Goal: Information Seeking & Learning: Learn about a topic

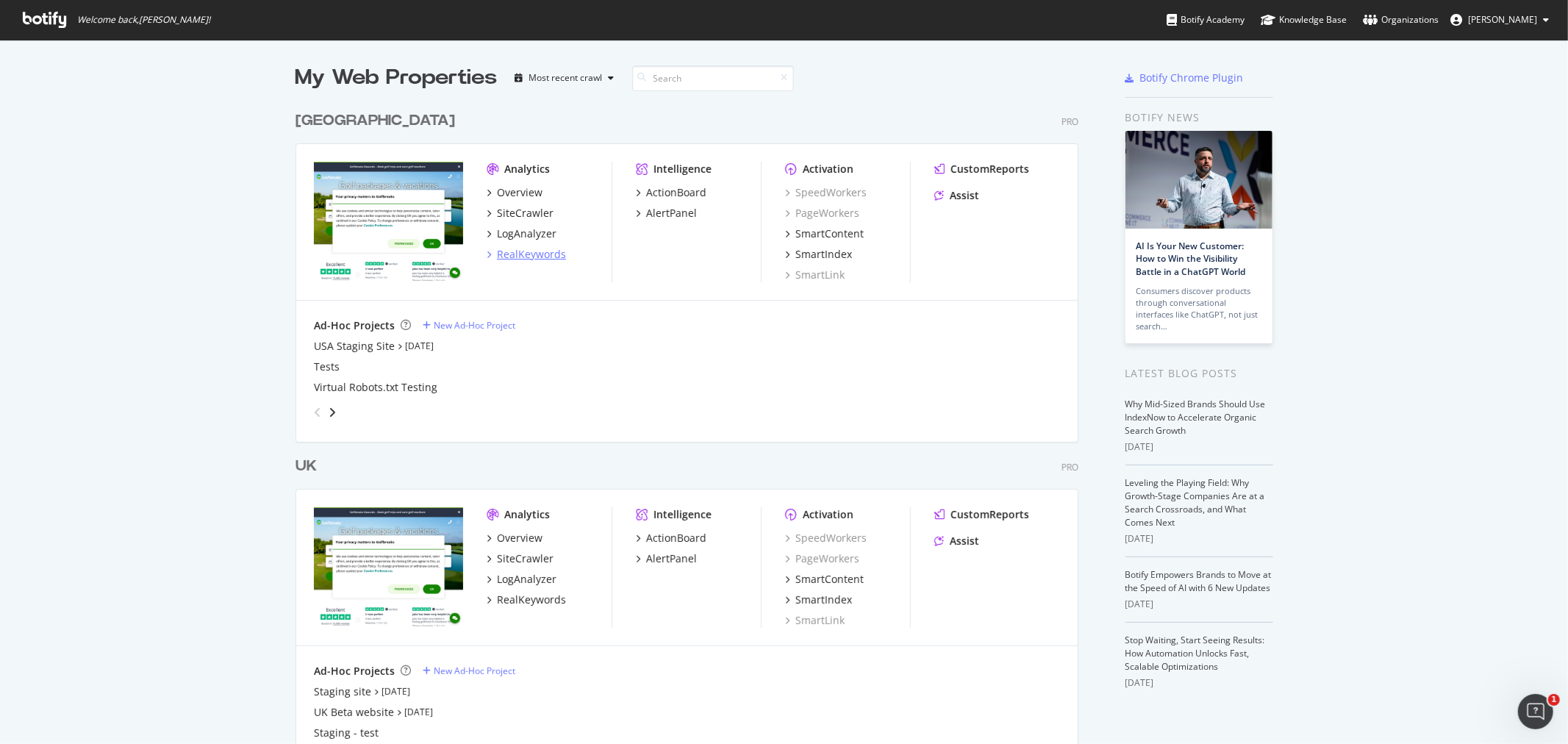
click at [533, 252] on div "RealKeywords" at bounding box center [532, 254] width 69 height 15
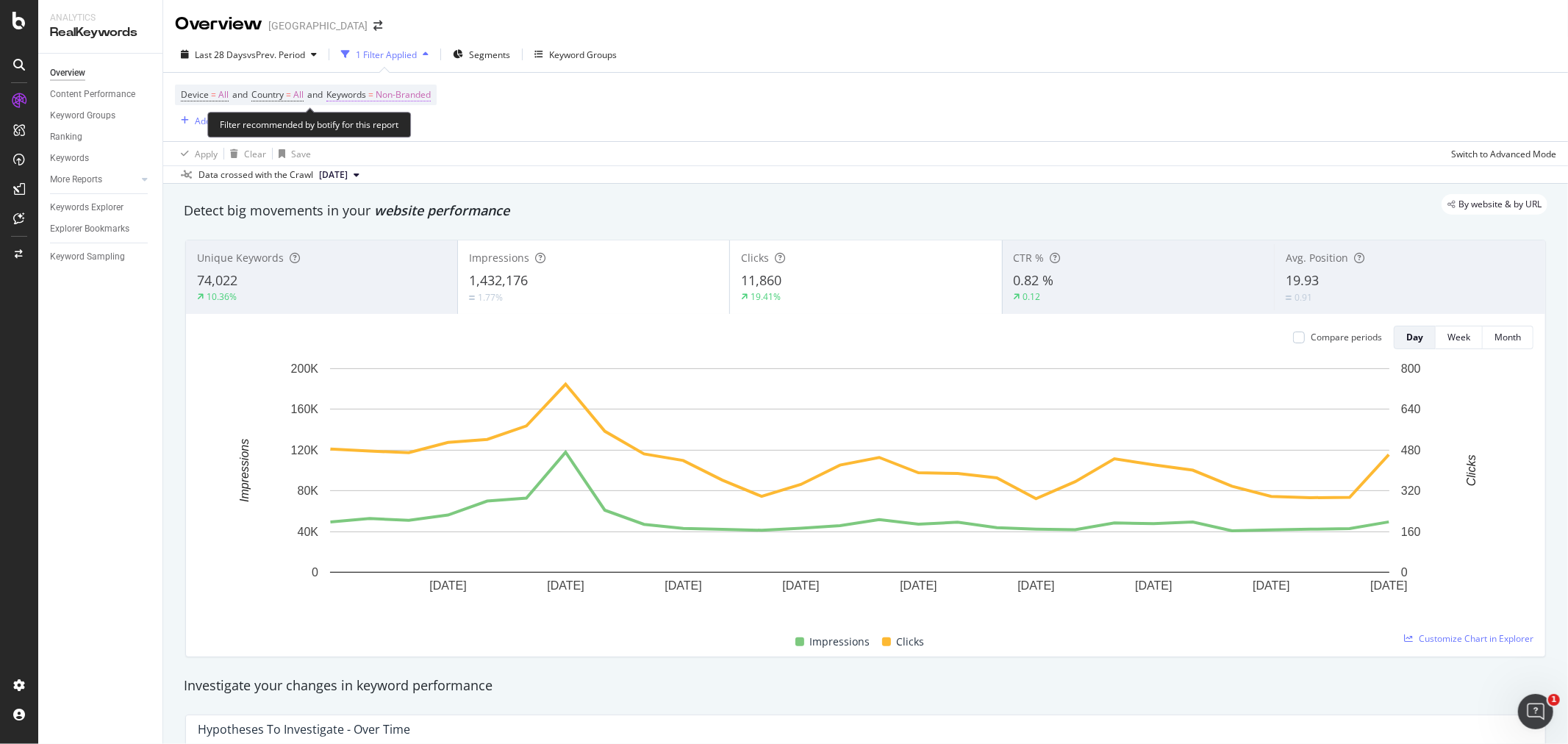
click at [408, 91] on span "Non-Branded" at bounding box center [404, 95] width 55 height 21
click at [392, 137] on div "Non-Branded" at bounding box center [387, 130] width 78 height 22
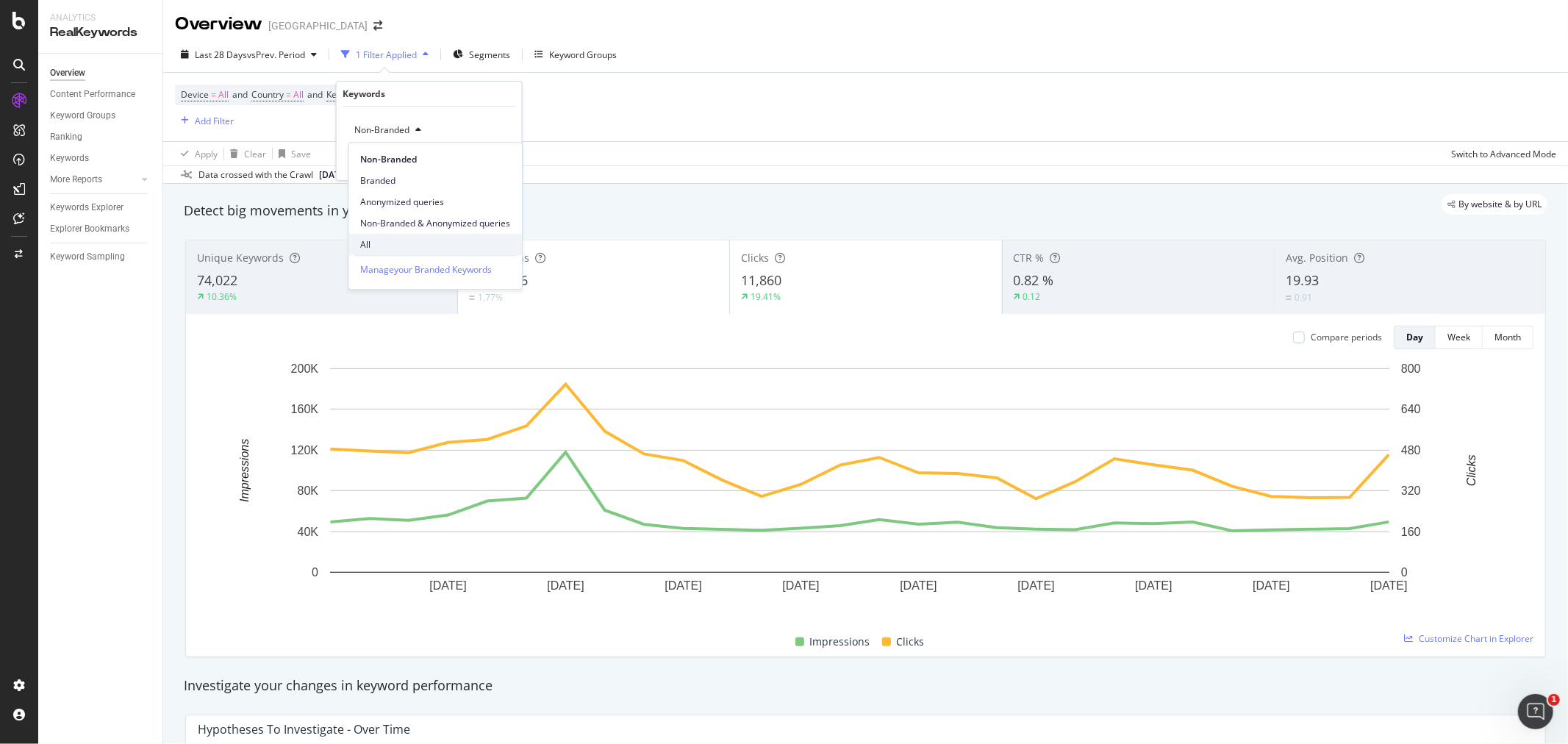
click at [386, 243] on span "All" at bounding box center [435, 244] width 150 height 13
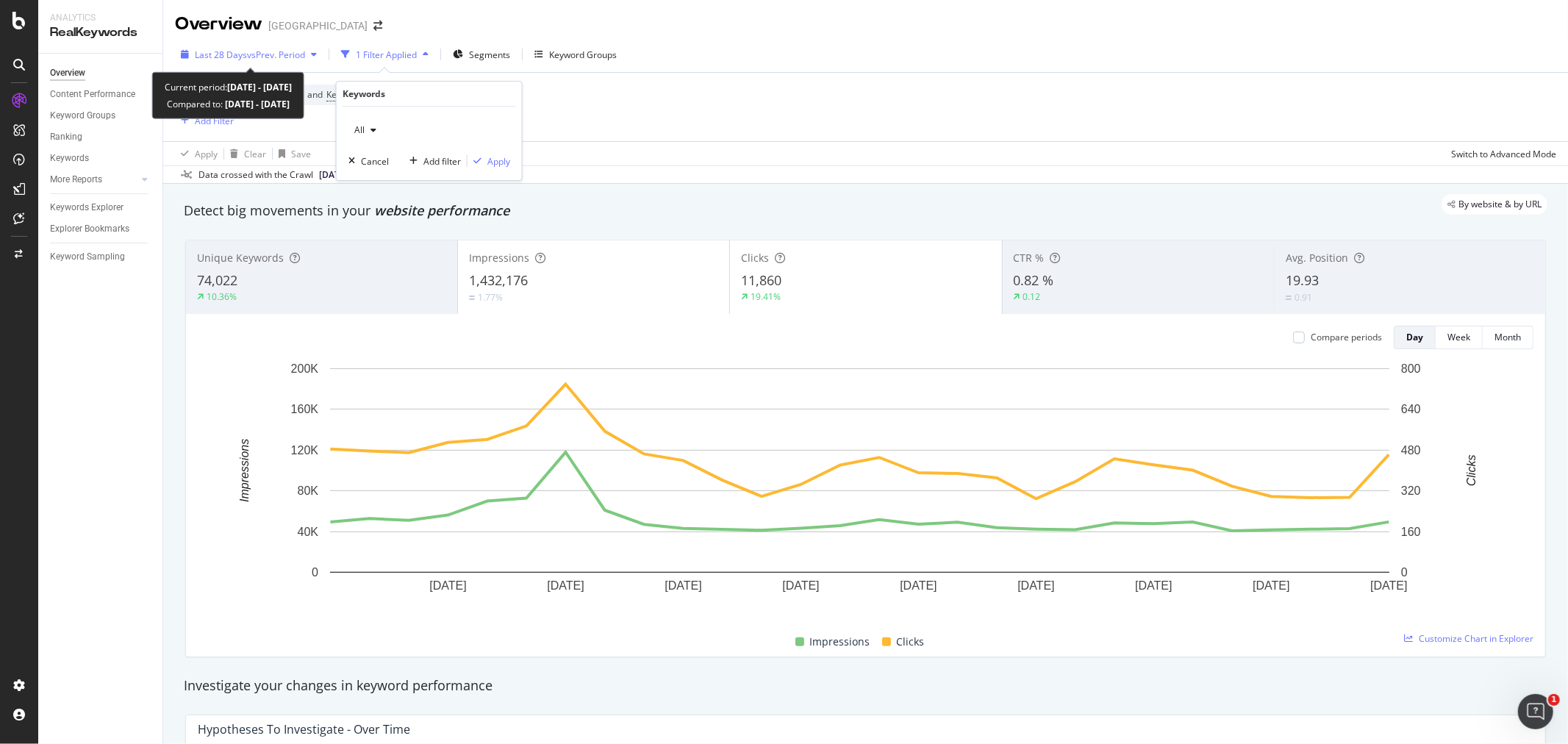
click at [244, 55] on span "Last 28 Days" at bounding box center [220, 54] width 52 height 13
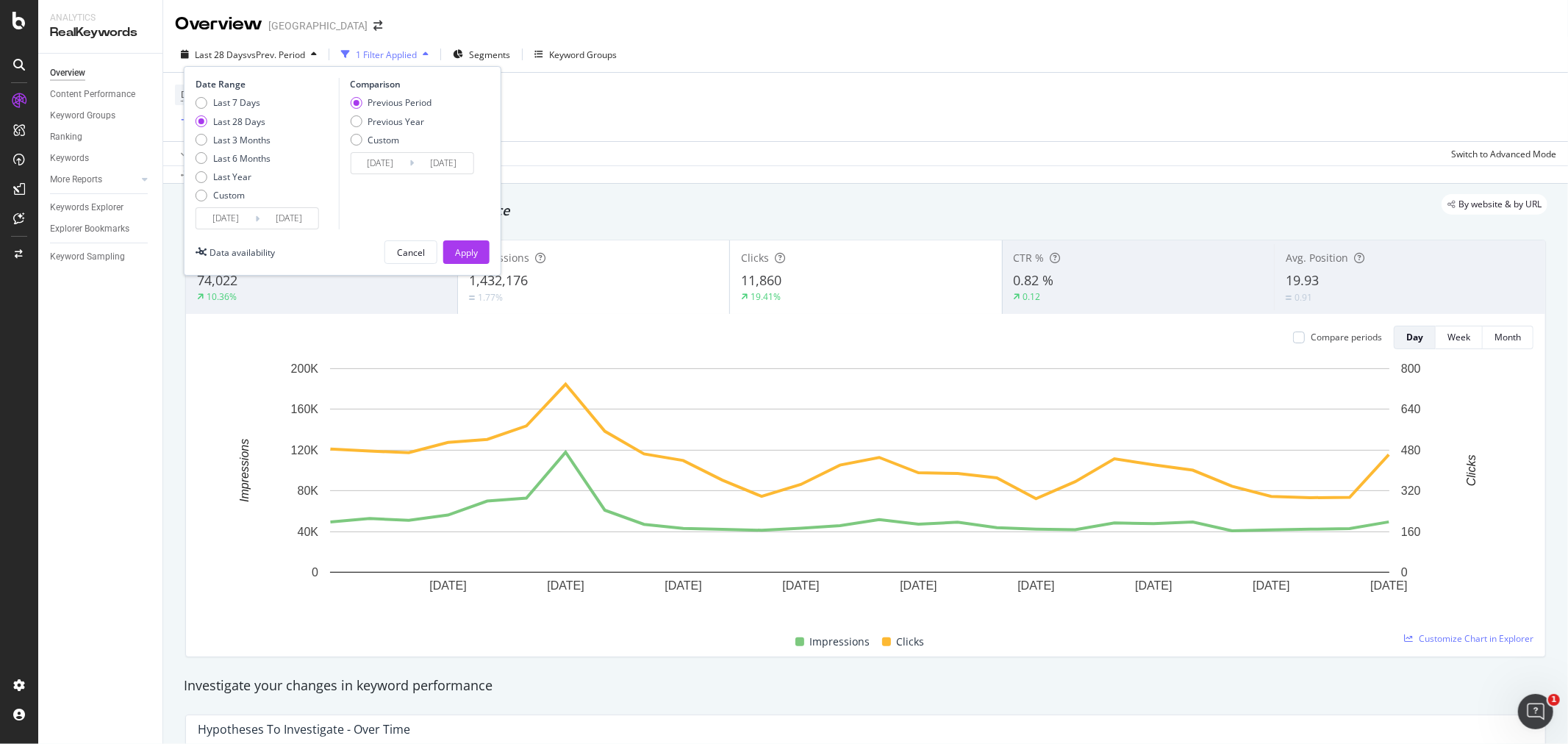
click at [234, 221] on input "[DATE]" at bounding box center [225, 218] width 59 height 21
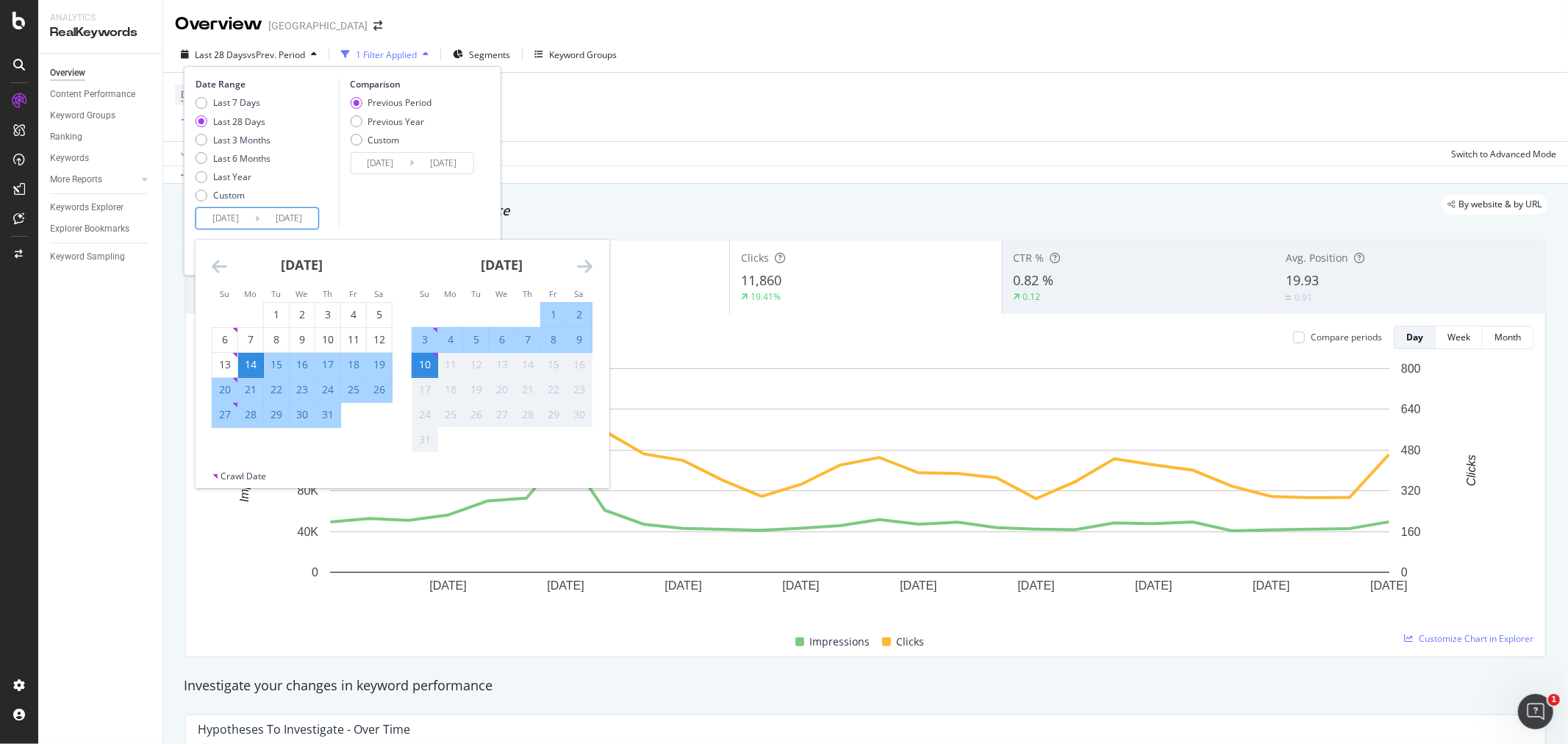
click at [226, 272] on div "[DATE]" at bounding box center [302, 271] width 181 height 63
click at [216, 270] on icon "Move backward to switch to the previous month." at bounding box center [219, 266] width 15 height 18
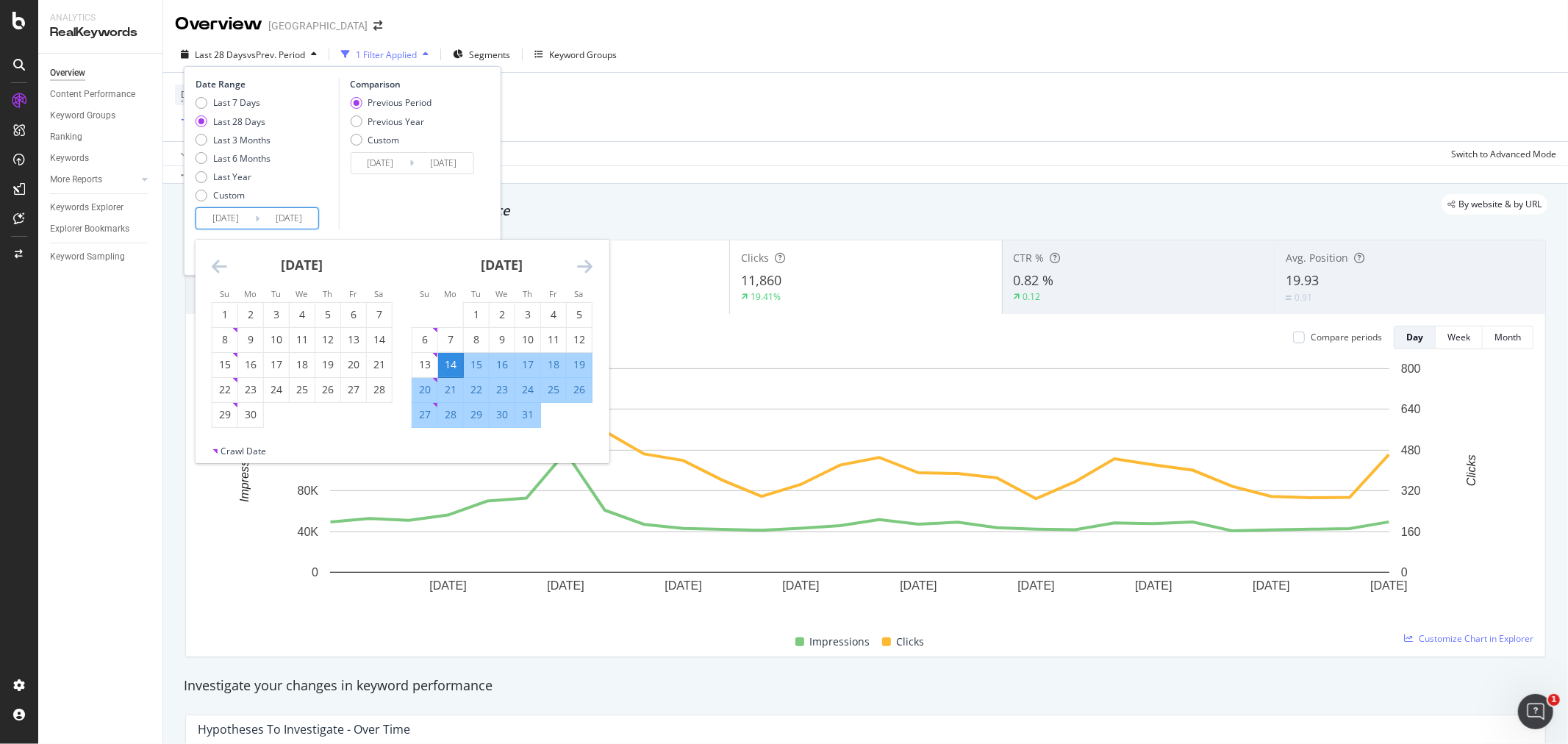
click at [216, 270] on icon "Move backward to switch to the previous month." at bounding box center [219, 266] width 15 height 18
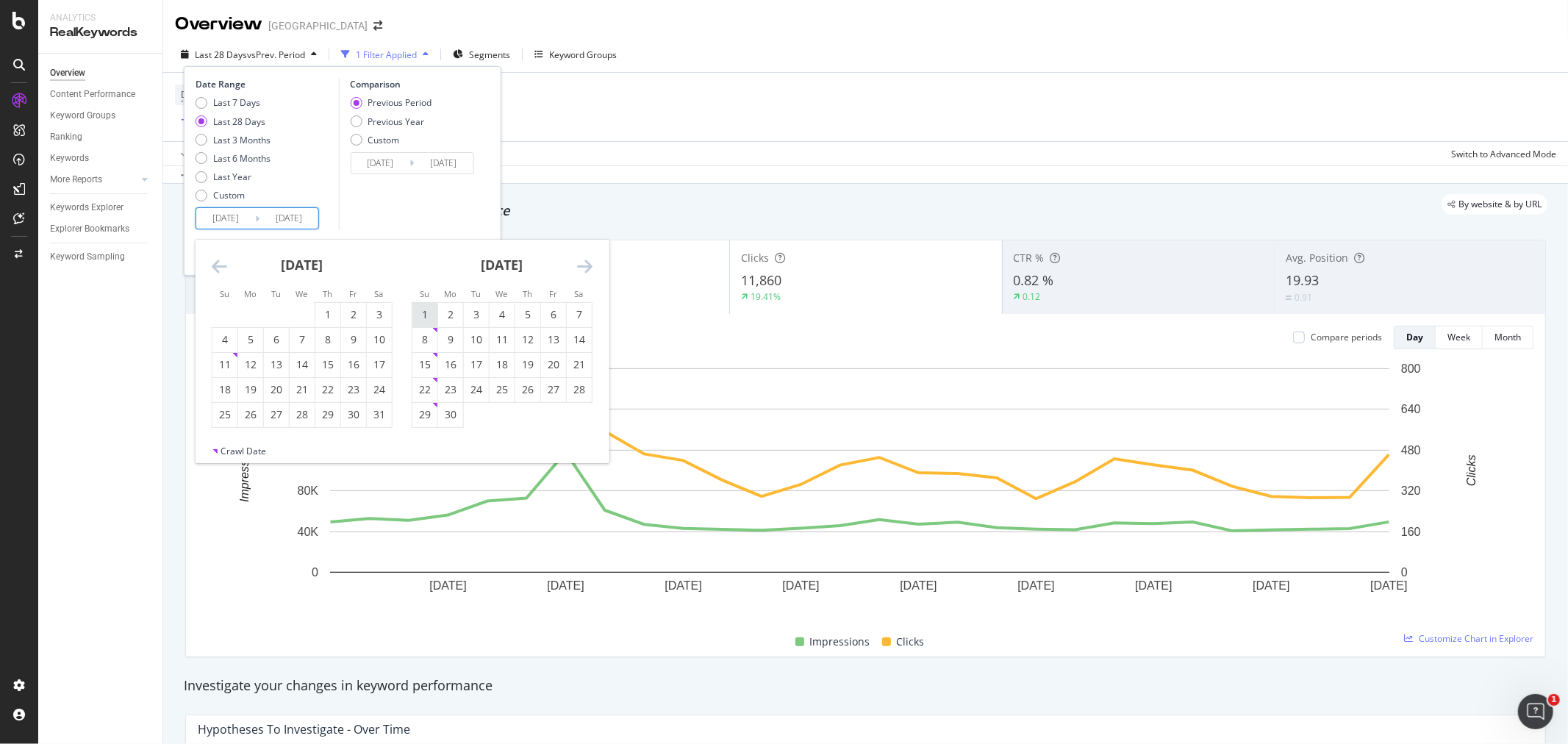
click at [429, 316] on div "1" at bounding box center [424, 314] width 25 height 15
type input "[DATE]"
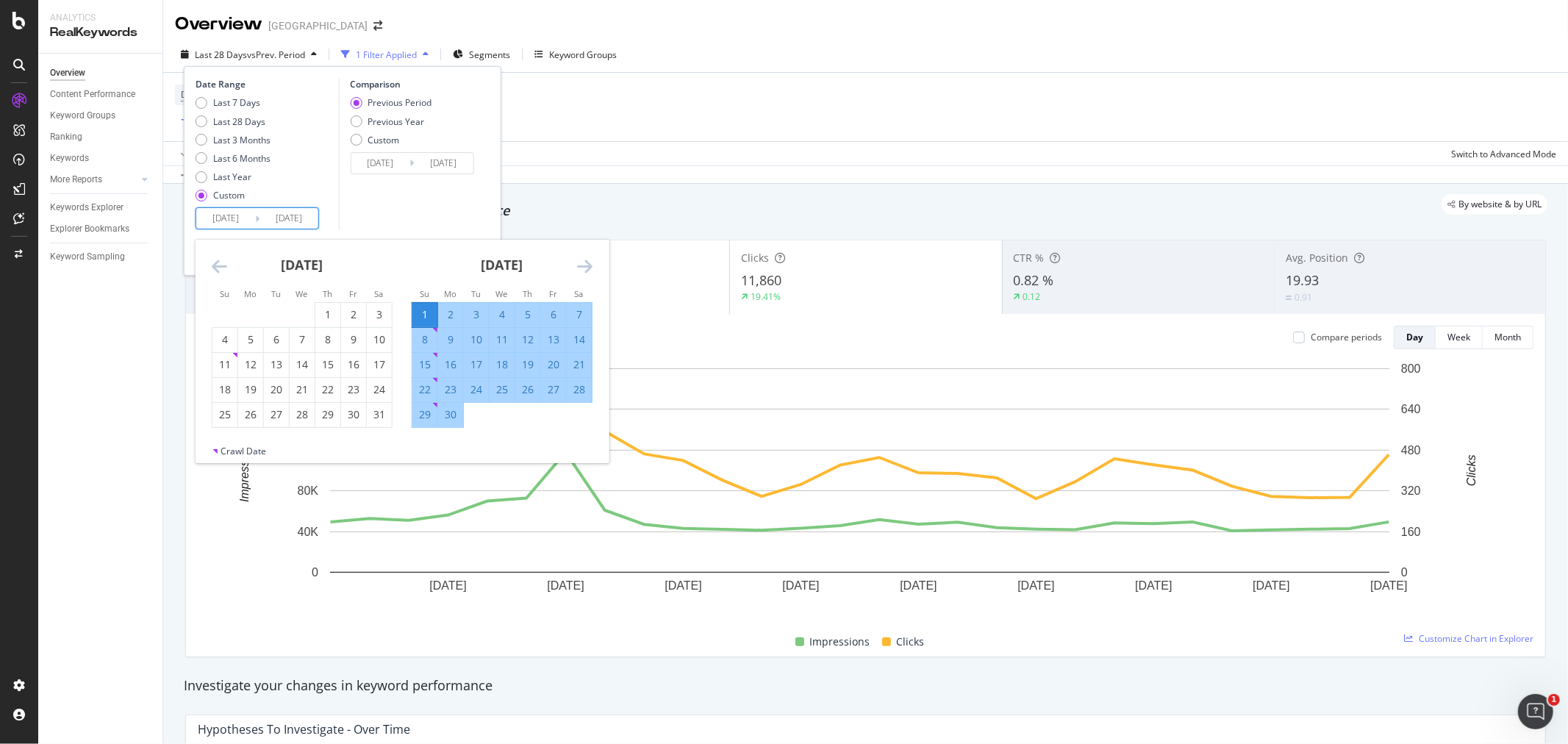
click at [450, 416] on div "30" at bounding box center [450, 414] width 25 height 15
type input "[DATE]"
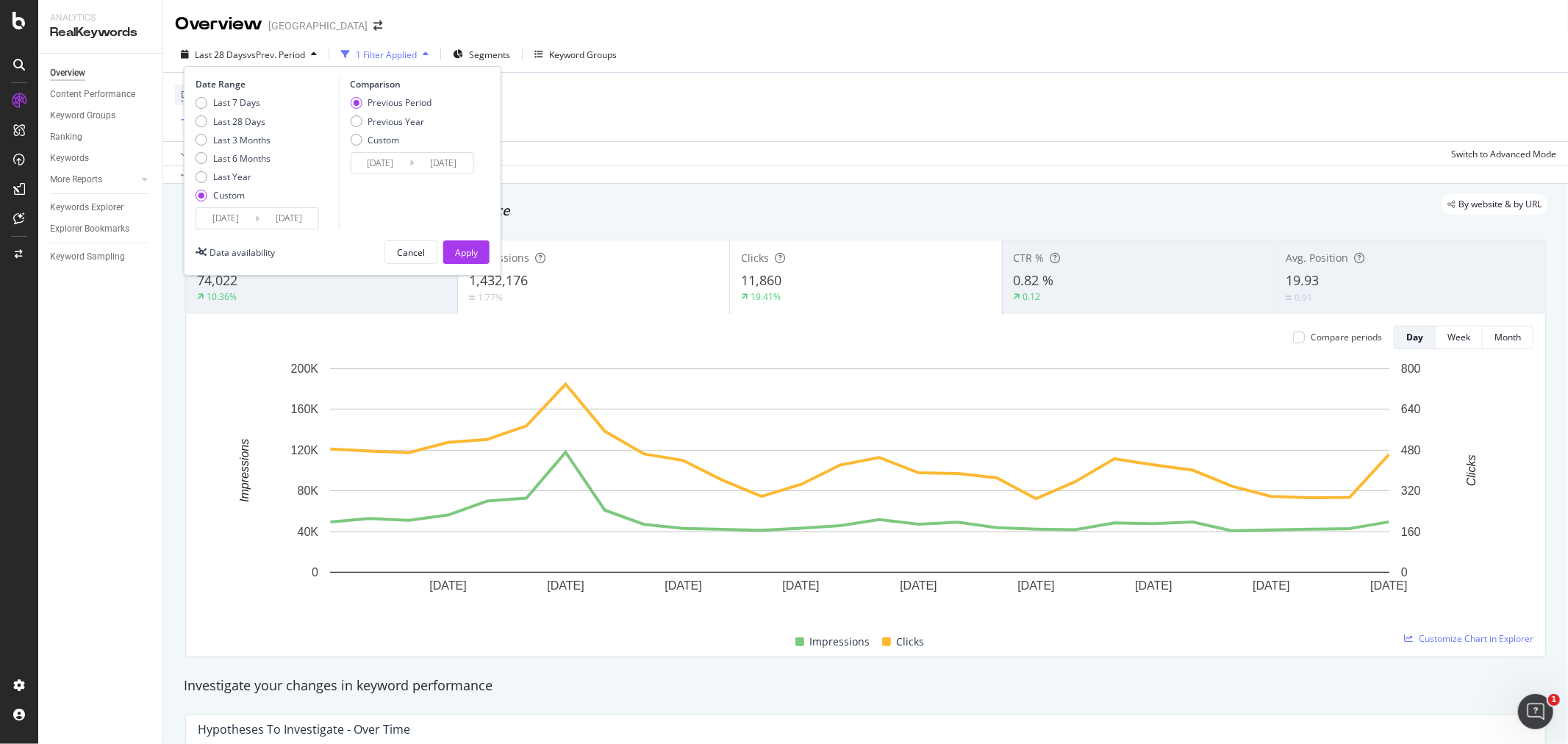
click at [386, 164] on input "[DATE]" at bounding box center [380, 163] width 59 height 21
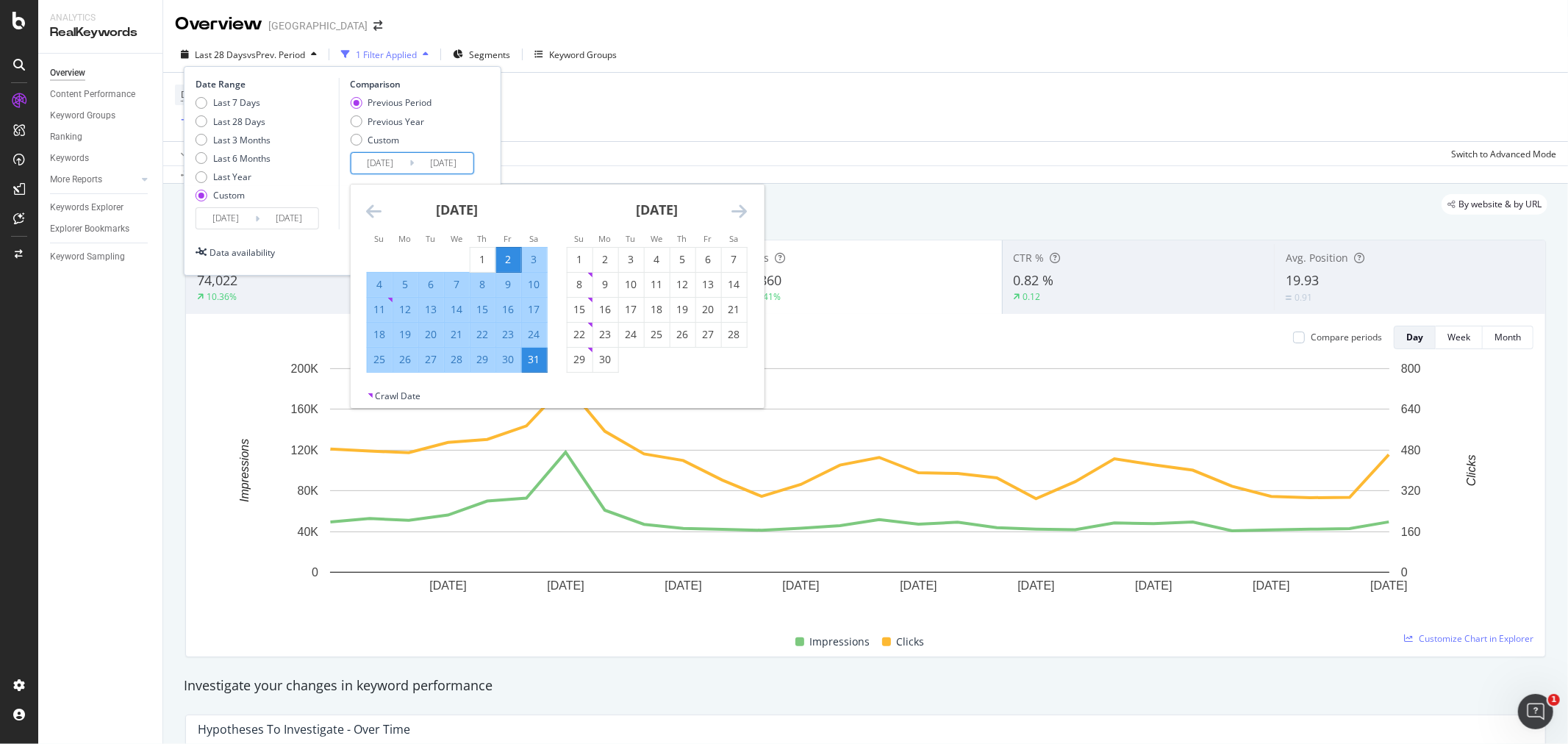
click at [377, 214] on icon "Move backward to switch to the previous month." at bounding box center [373, 211] width 15 height 18
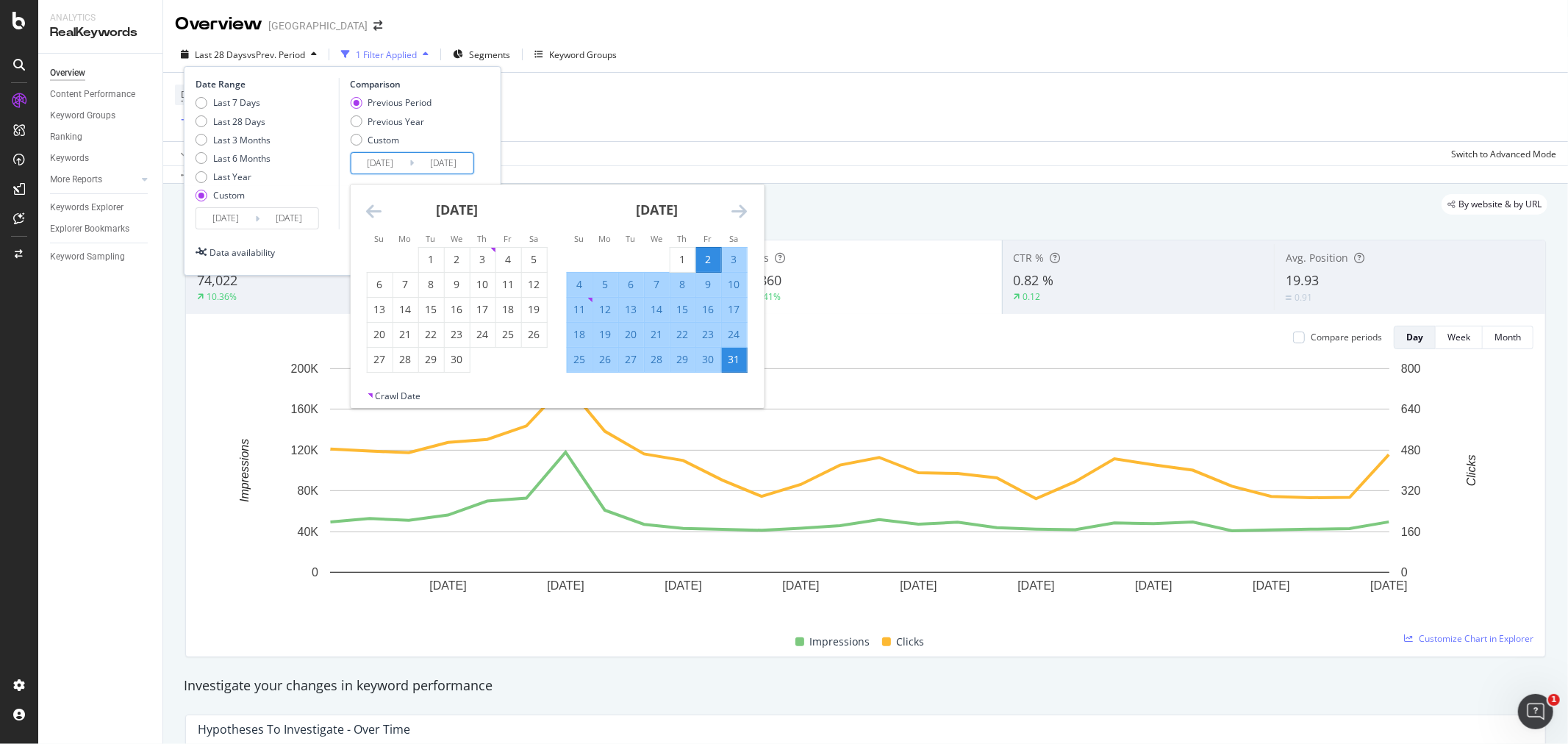
click at [377, 214] on icon "Move backward to switch to the previous month." at bounding box center [373, 211] width 15 height 18
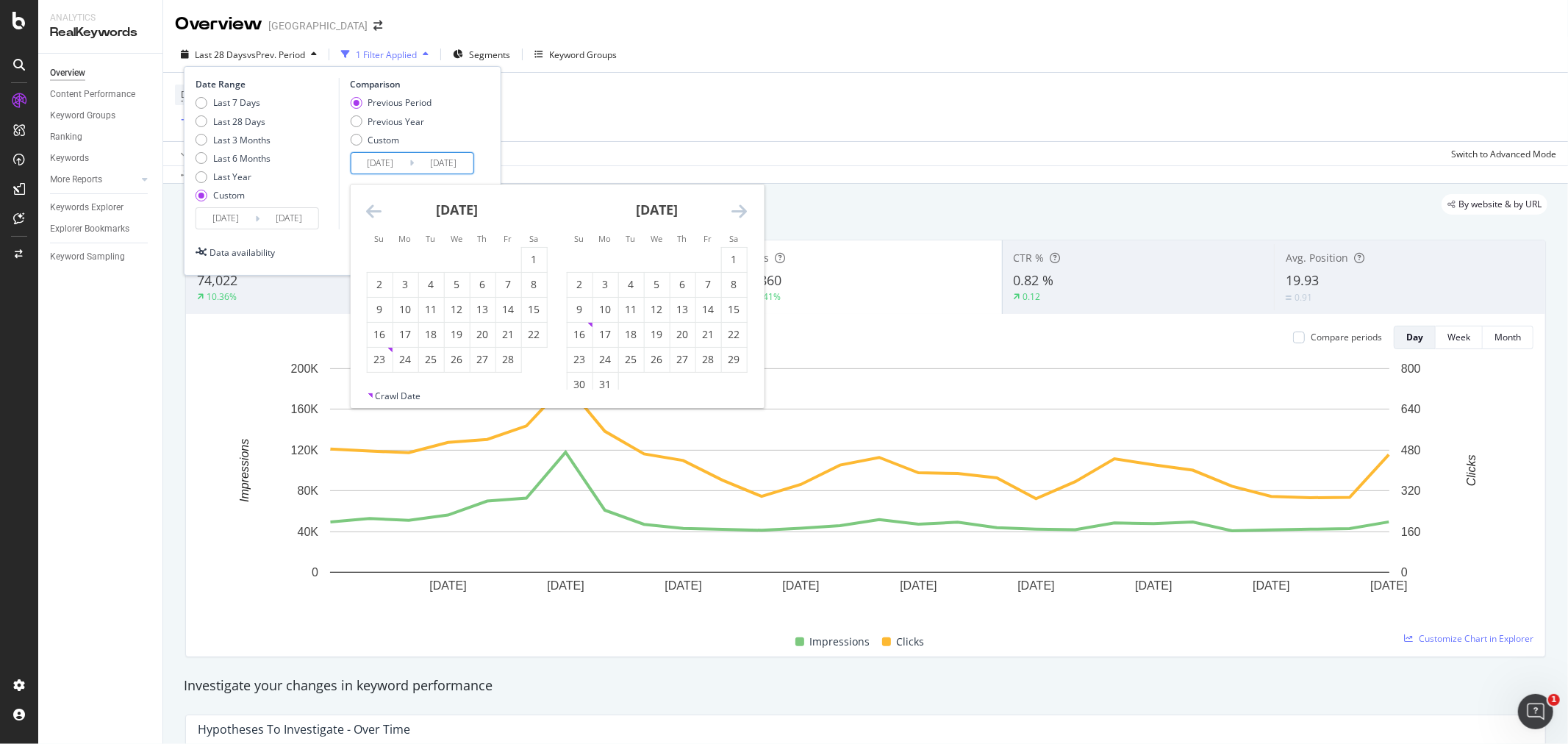
click at [377, 214] on icon "Move backward to switch to the previous month." at bounding box center [373, 211] width 15 height 18
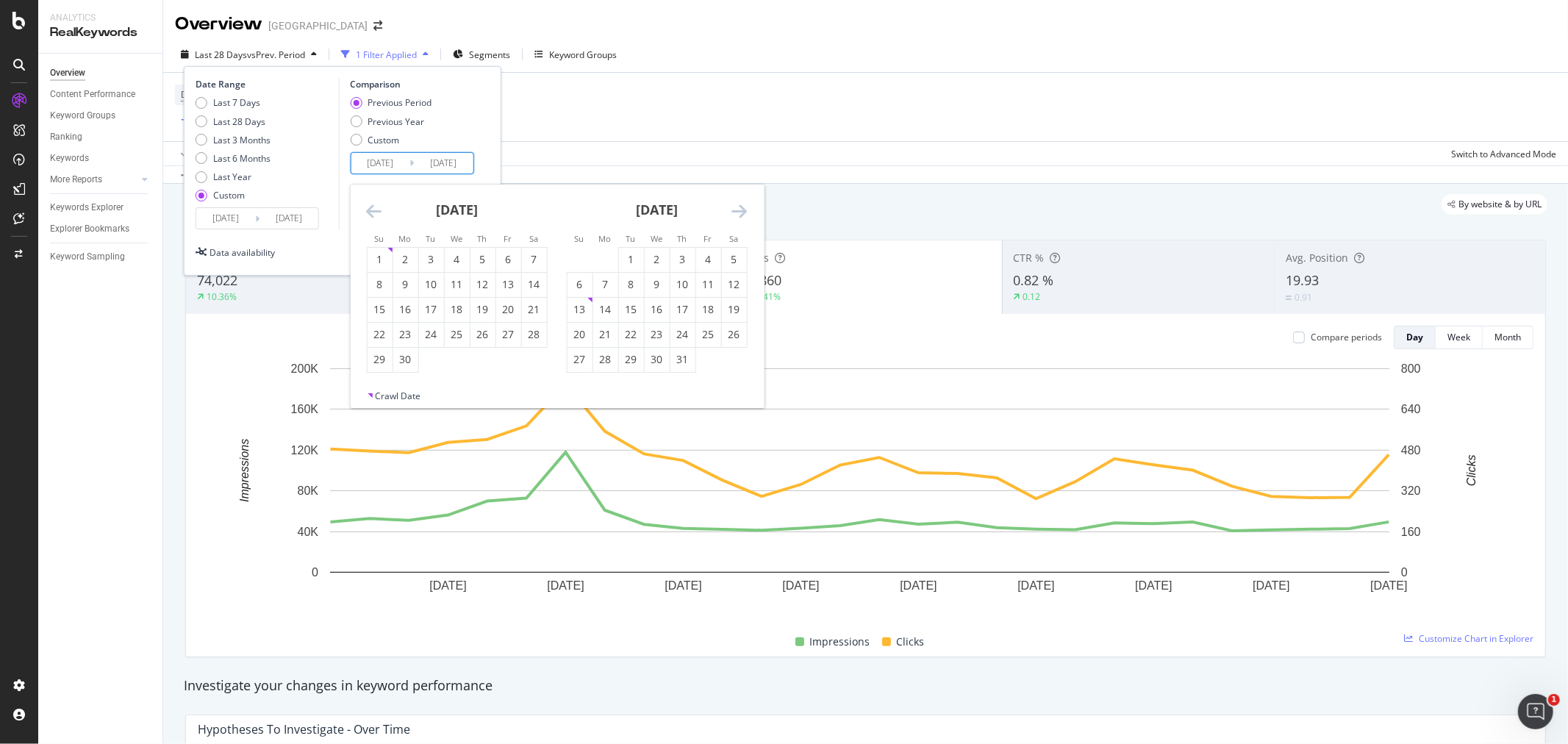
click at [377, 214] on icon "Move backward to switch to the previous month." at bounding box center [373, 211] width 15 height 18
click at [541, 270] on div "1" at bounding box center [534, 260] width 25 height 24
type input "[DATE]"
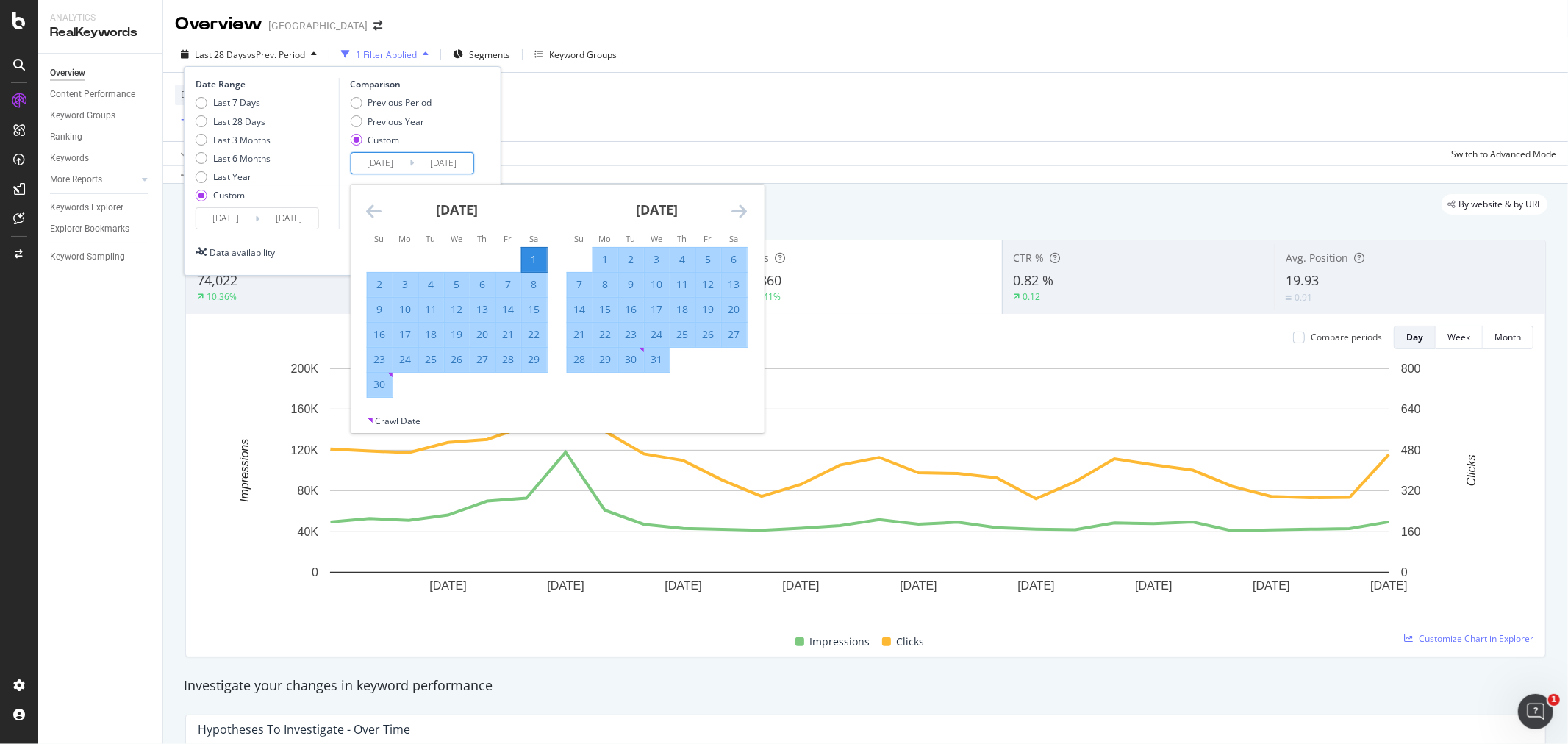
click at [388, 384] on div "30" at bounding box center [379, 384] width 25 height 15
type input "[DATE]"
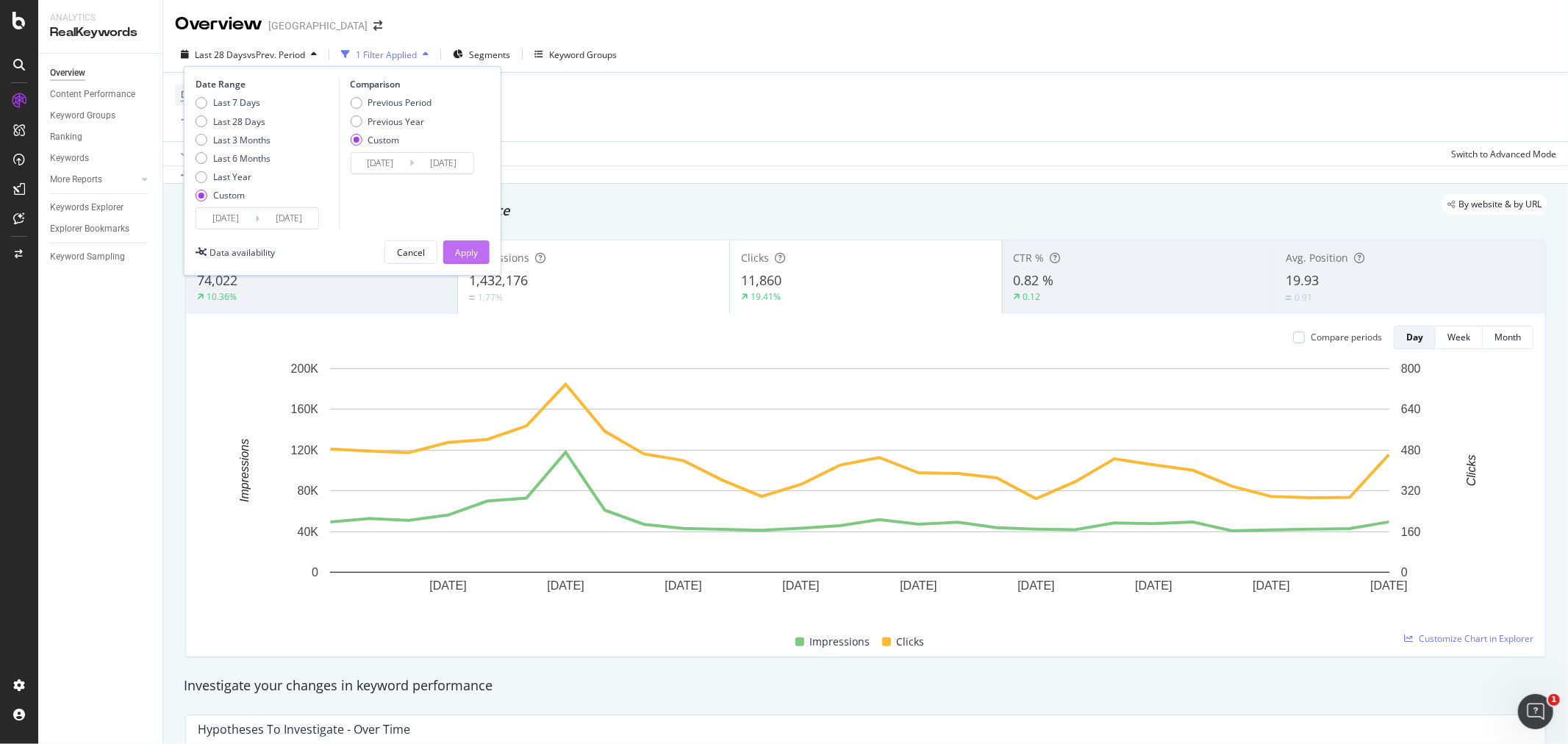
click at [452, 255] on button "Apply" at bounding box center [466, 251] width 46 height 23
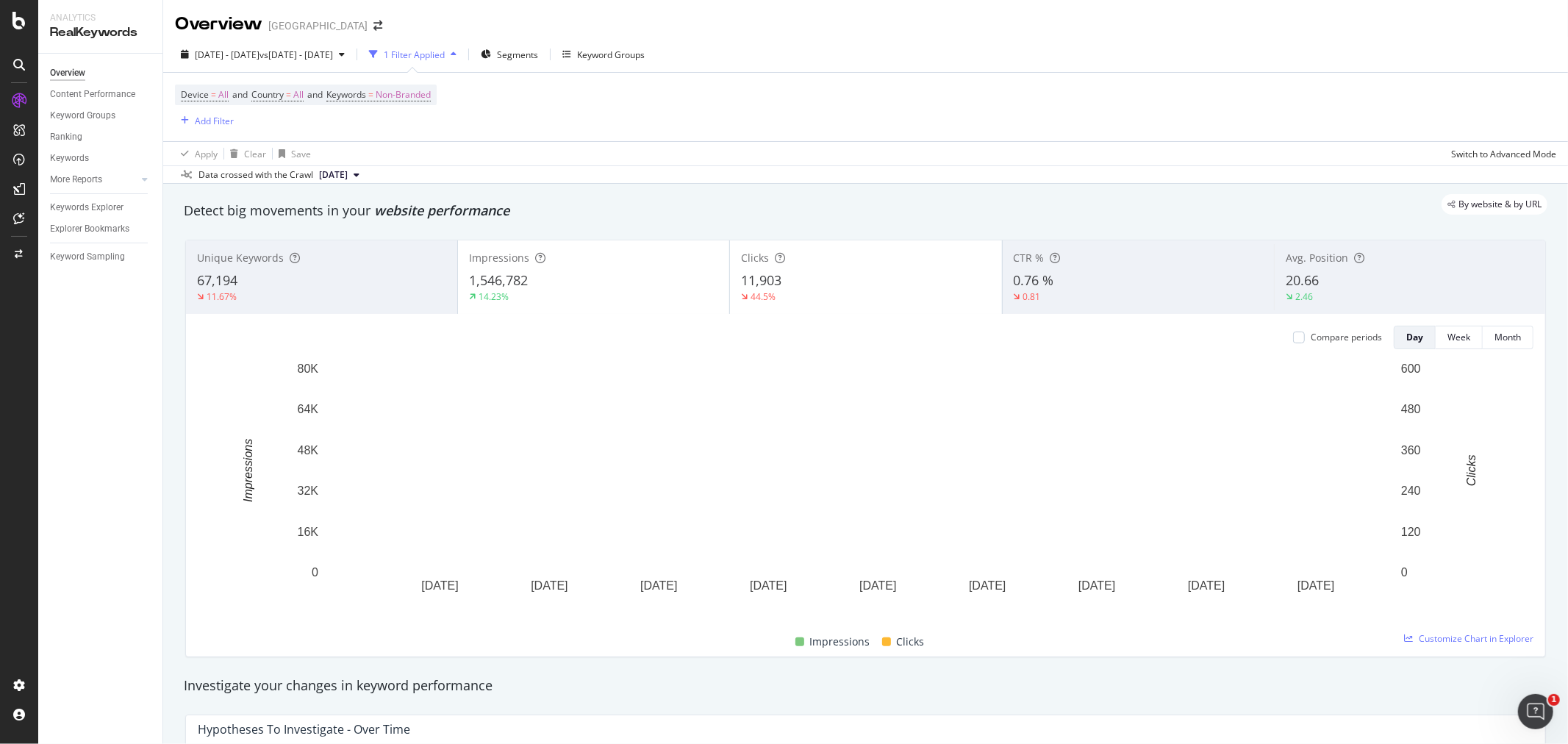
click at [781, 274] on div "11,903" at bounding box center [866, 280] width 250 height 19
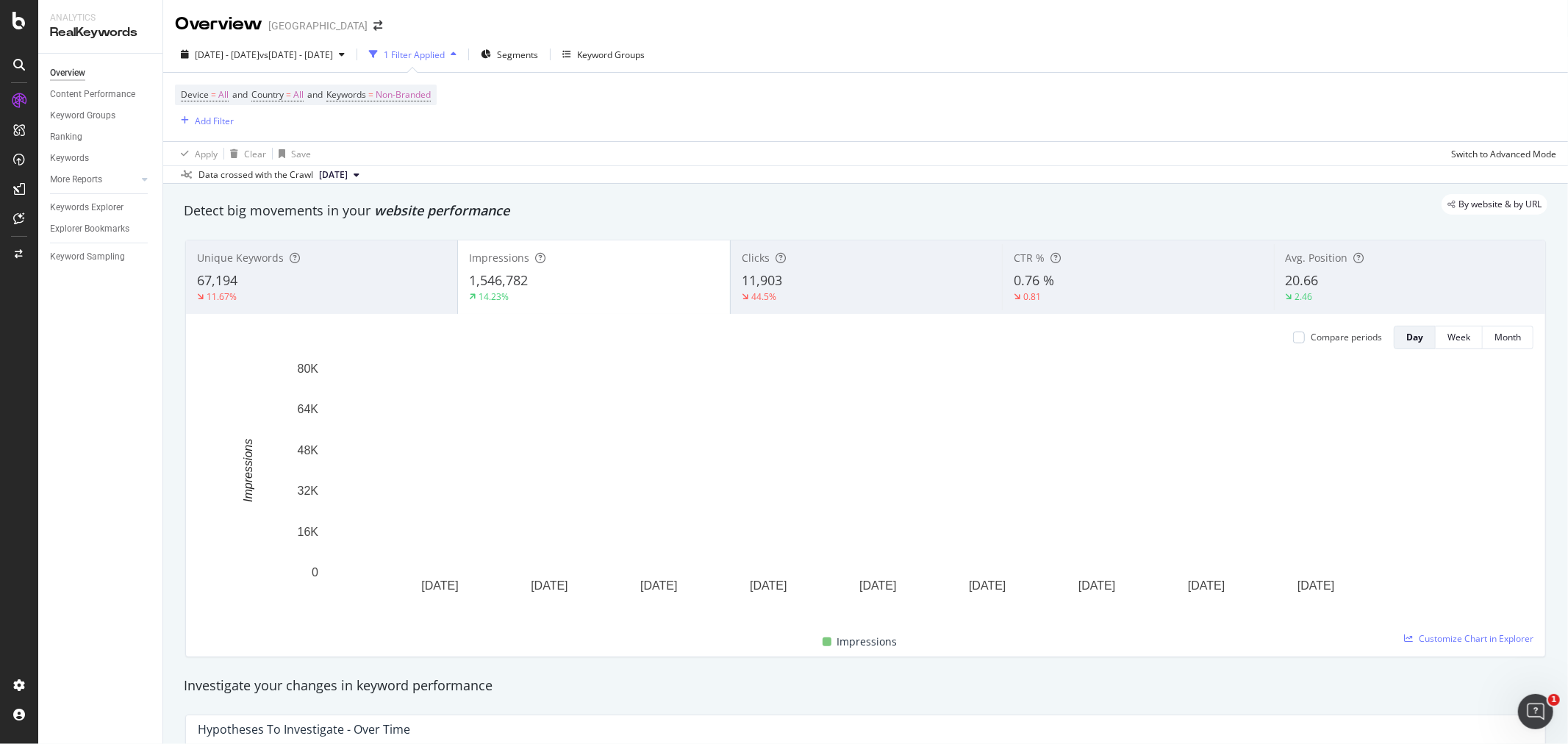
click at [783, 281] on div "11,903" at bounding box center [867, 280] width 250 height 19
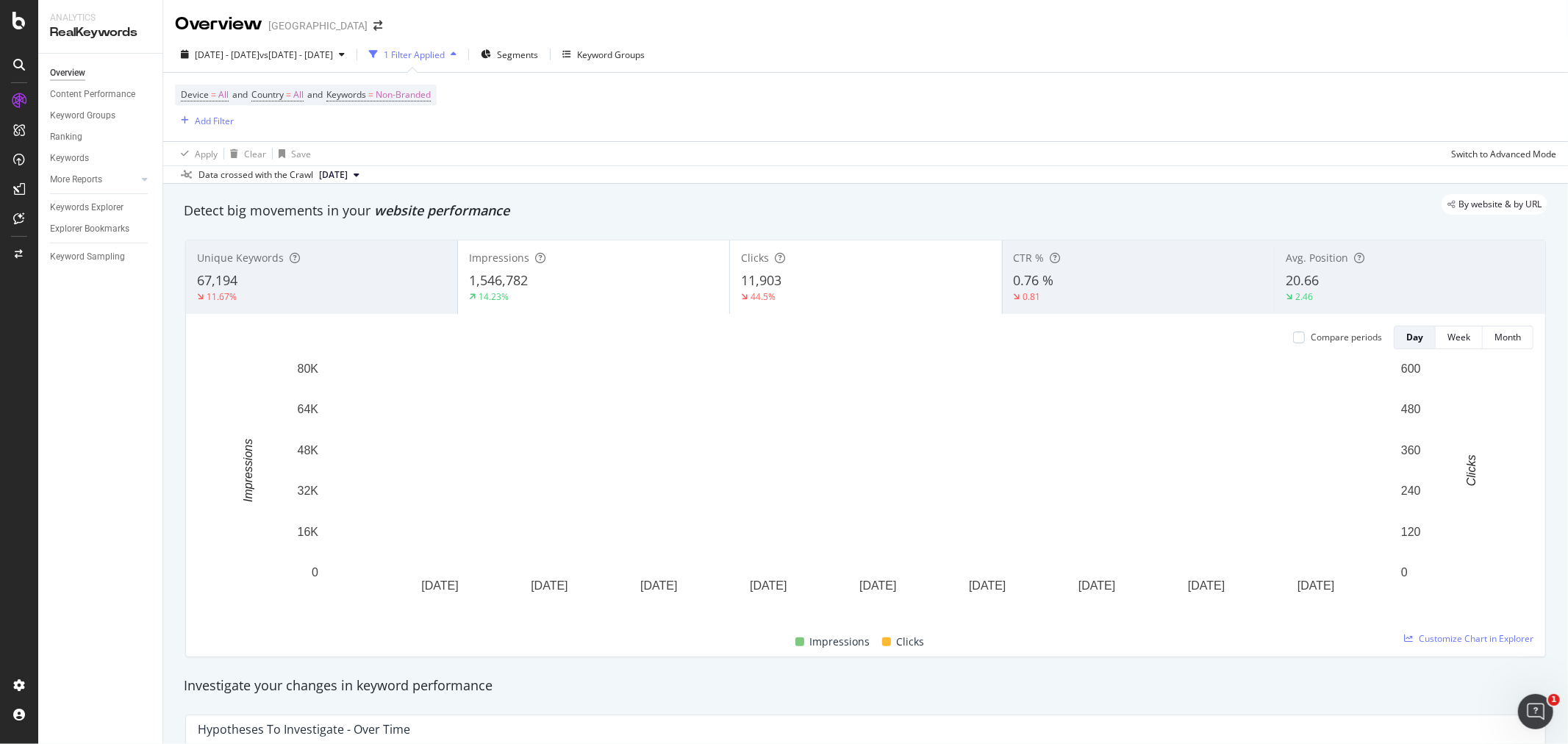
click at [596, 275] on div "1,546,782" at bounding box center [594, 280] width 250 height 19
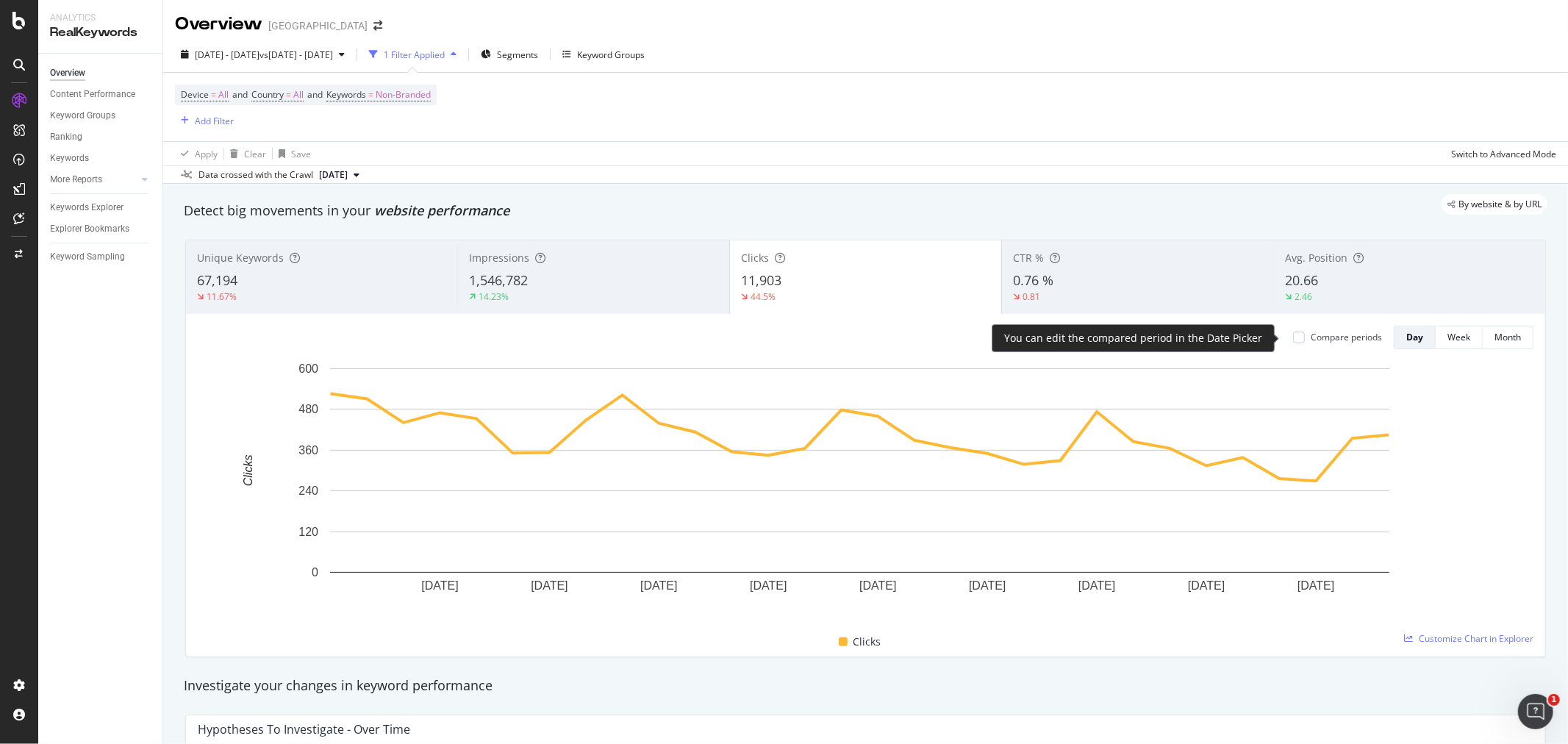
click at [1311, 343] on div "Compare periods" at bounding box center [1346, 336] width 71 height 13
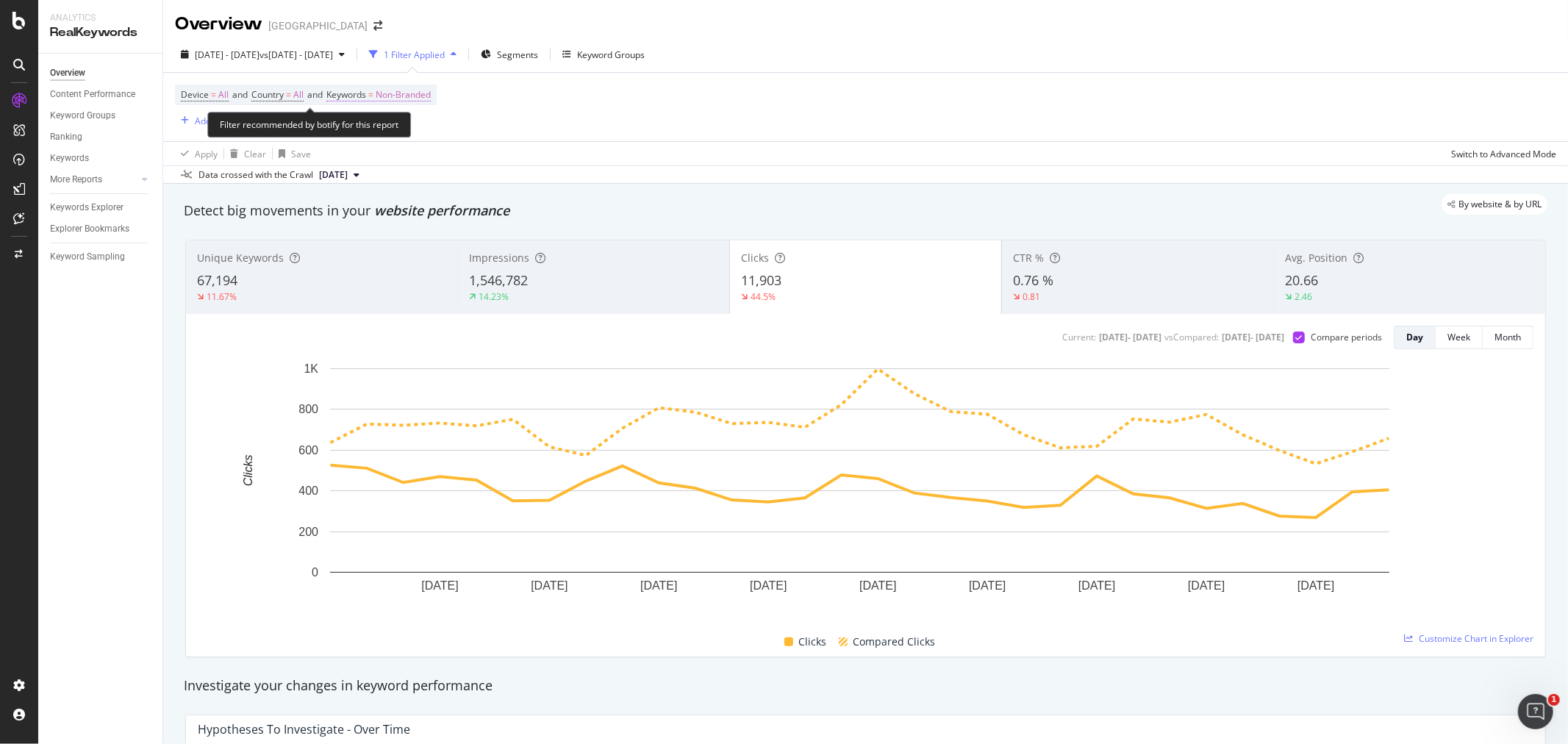
click at [419, 100] on span "Non-Branded" at bounding box center [404, 95] width 55 height 21
click at [392, 132] on span "Non-Branded" at bounding box center [379, 130] width 61 height 13
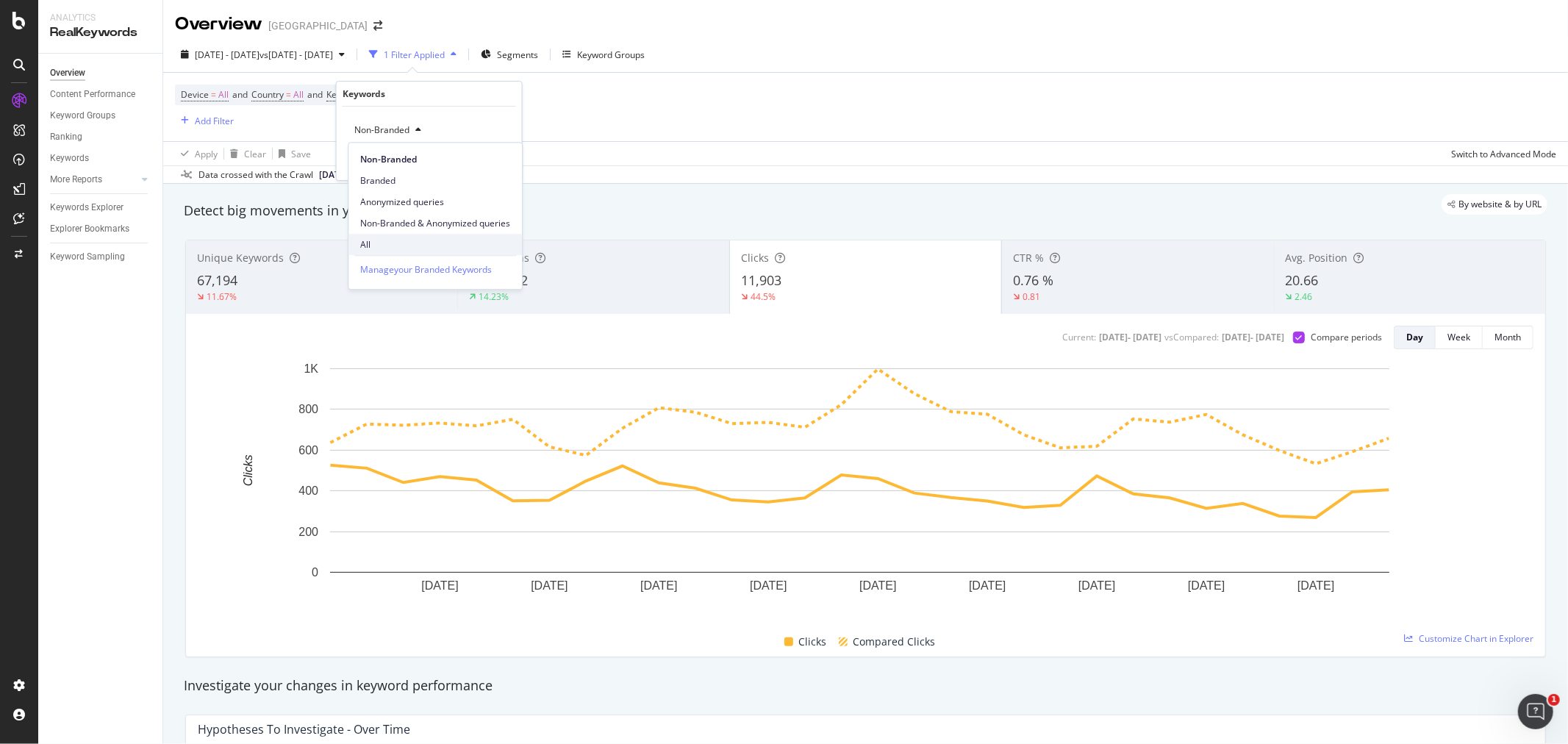
click at [406, 240] on span "All" at bounding box center [435, 244] width 150 height 13
click at [485, 157] on div "button" at bounding box center [477, 161] width 20 height 9
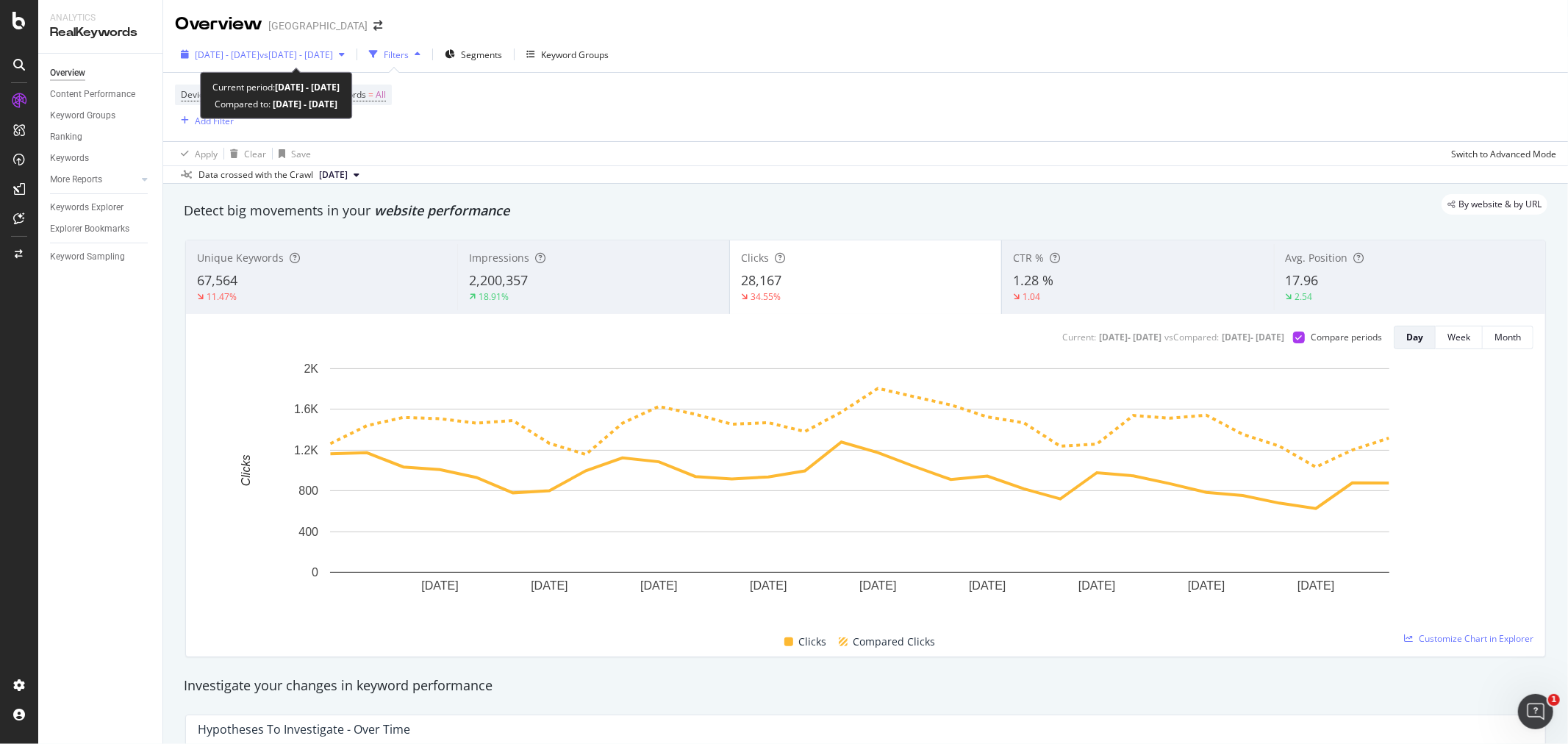
click at [333, 57] on span "vs [DATE] - [DATE]" at bounding box center [296, 54] width 73 height 13
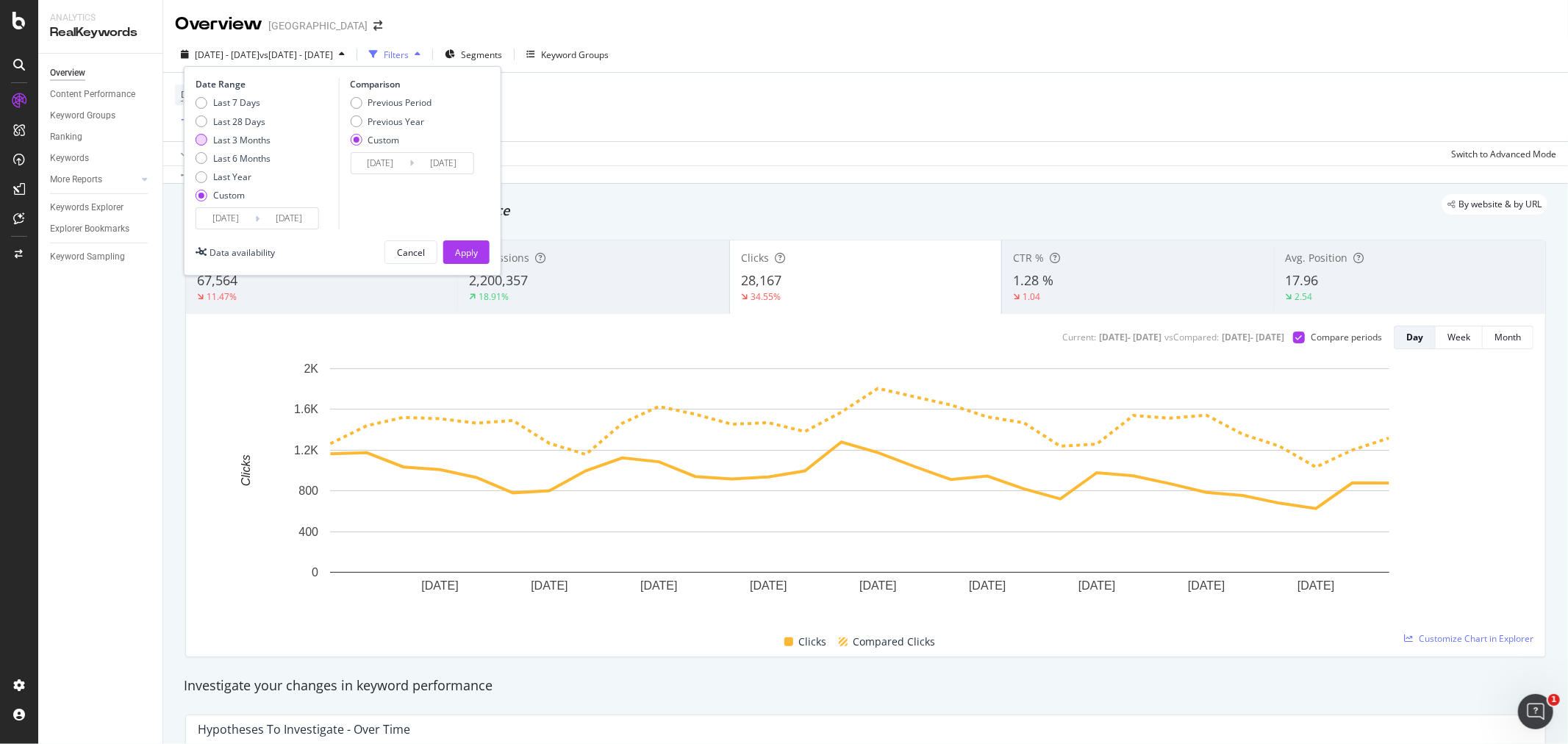
click at [235, 135] on div "Last 3 Months" at bounding box center [242, 139] width 58 height 13
type input "[DATE]"
click at [462, 261] on div "Apply" at bounding box center [466, 252] width 22 height 22
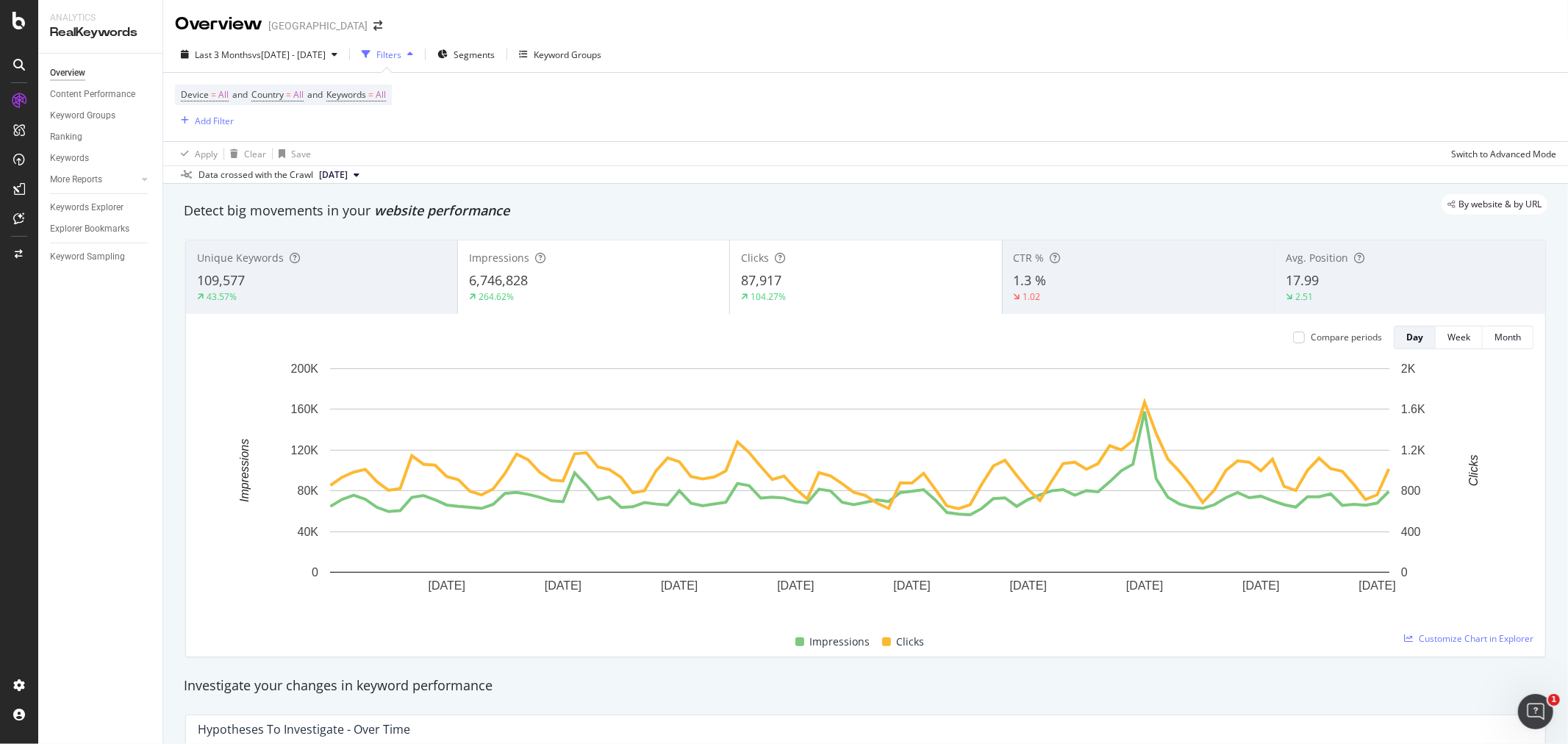
click at [628, 283] on div "6,746,828" at bounding box center [594, 280] width 250 height 19
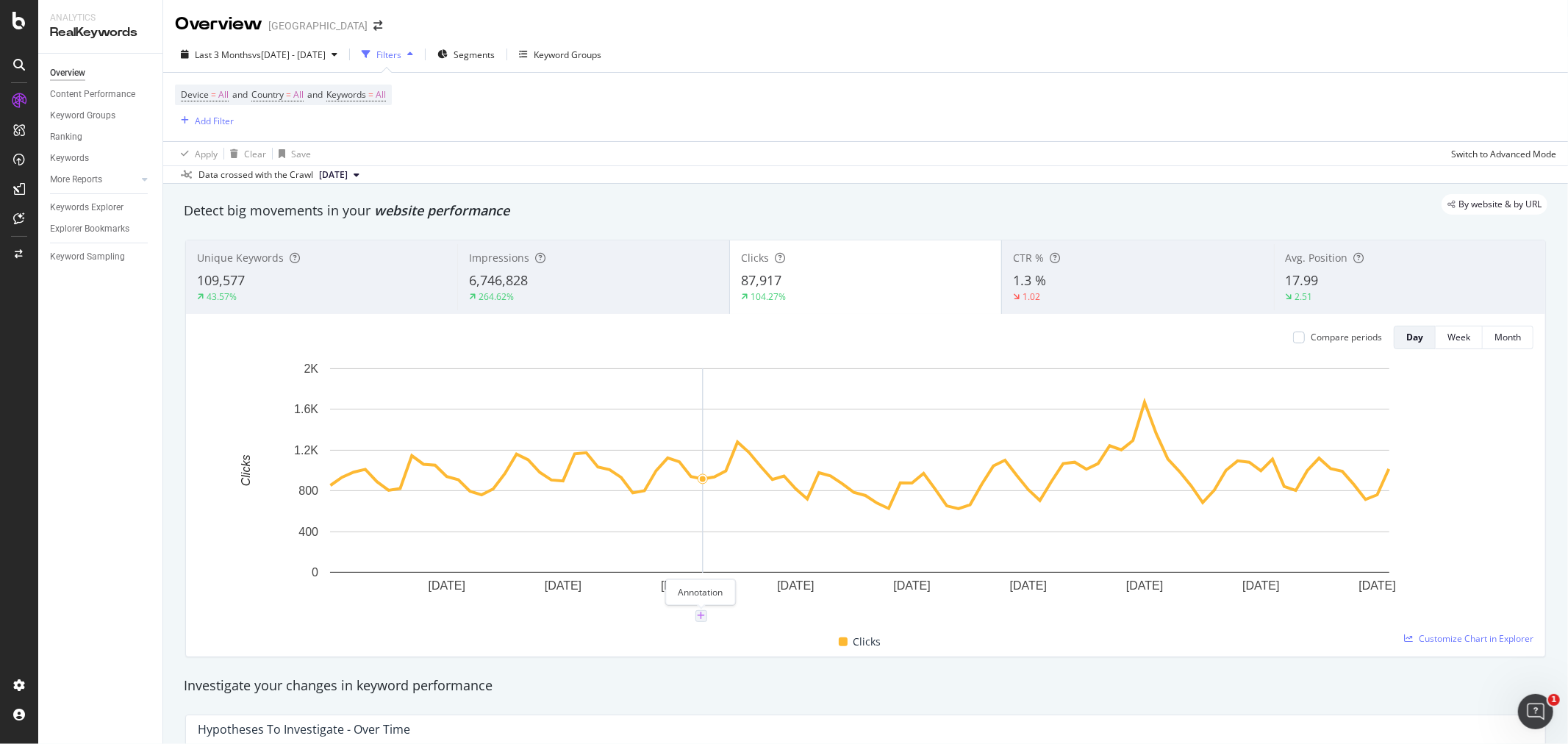
click at [701, 616] on icon "plus" at bounding box center [701, 616] width 8 height 9
click at [713, 526] on textarea at bounding box center [701, 527] width 131 height 46
type textarea "2"
type textarea "[DATE]"
click at [744, 574] on div "button" at bounding box center [737, 574] width 20 height 9
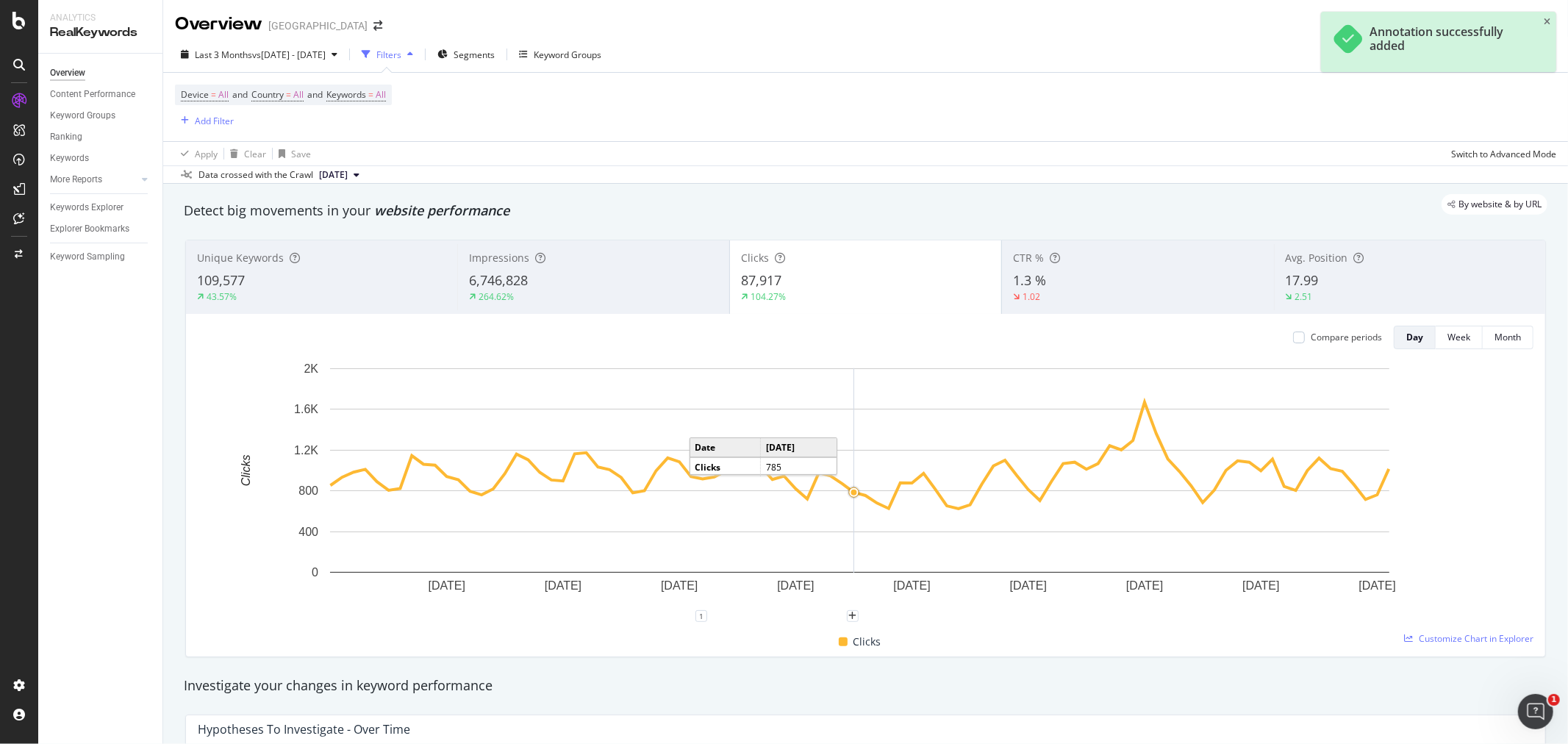
click at [849, 494] on g "A chart." at bounding box center [854, 470] width 13 height 204
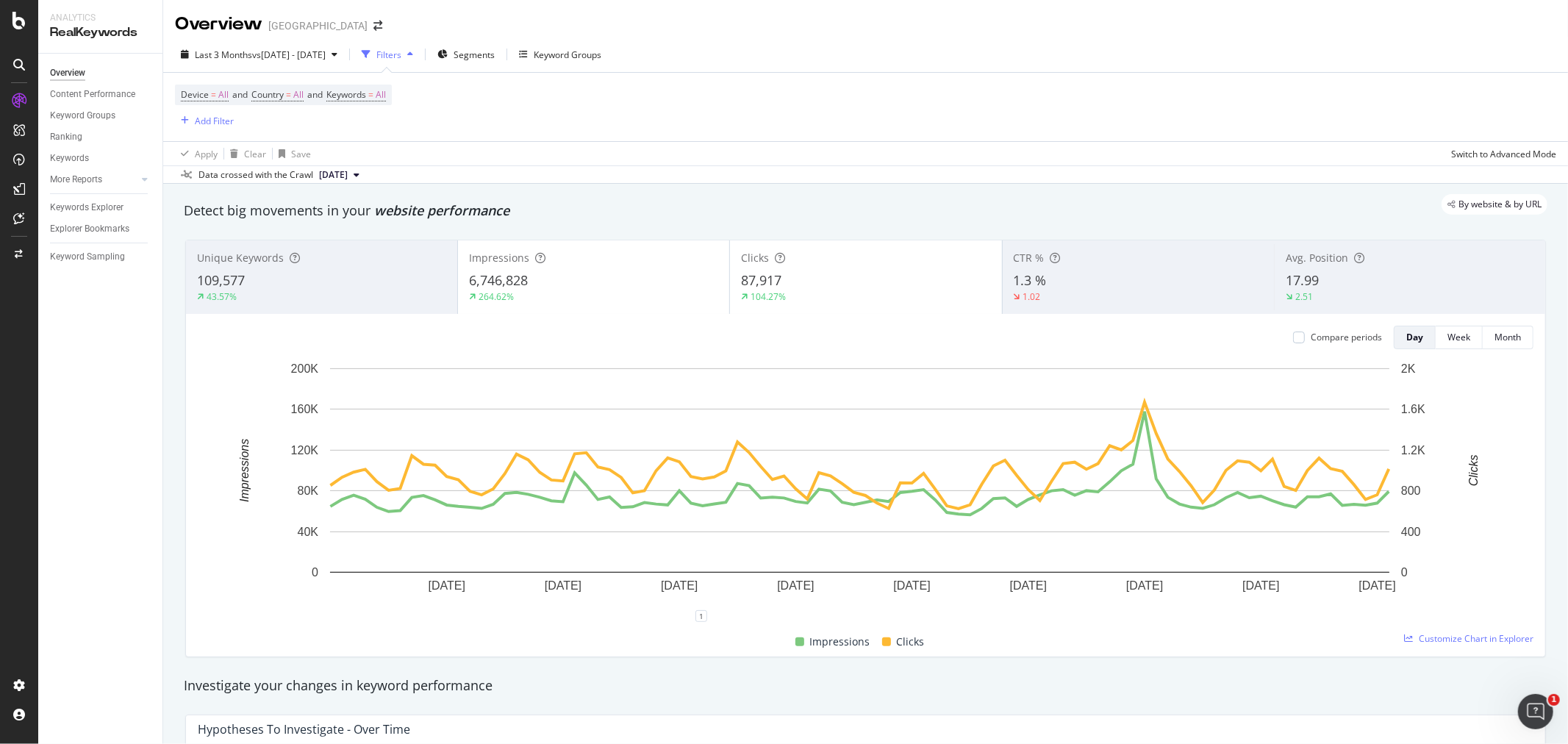
click at [598, 265] on div "Impressions" at bounding box center [594, 257] width 250 height 15
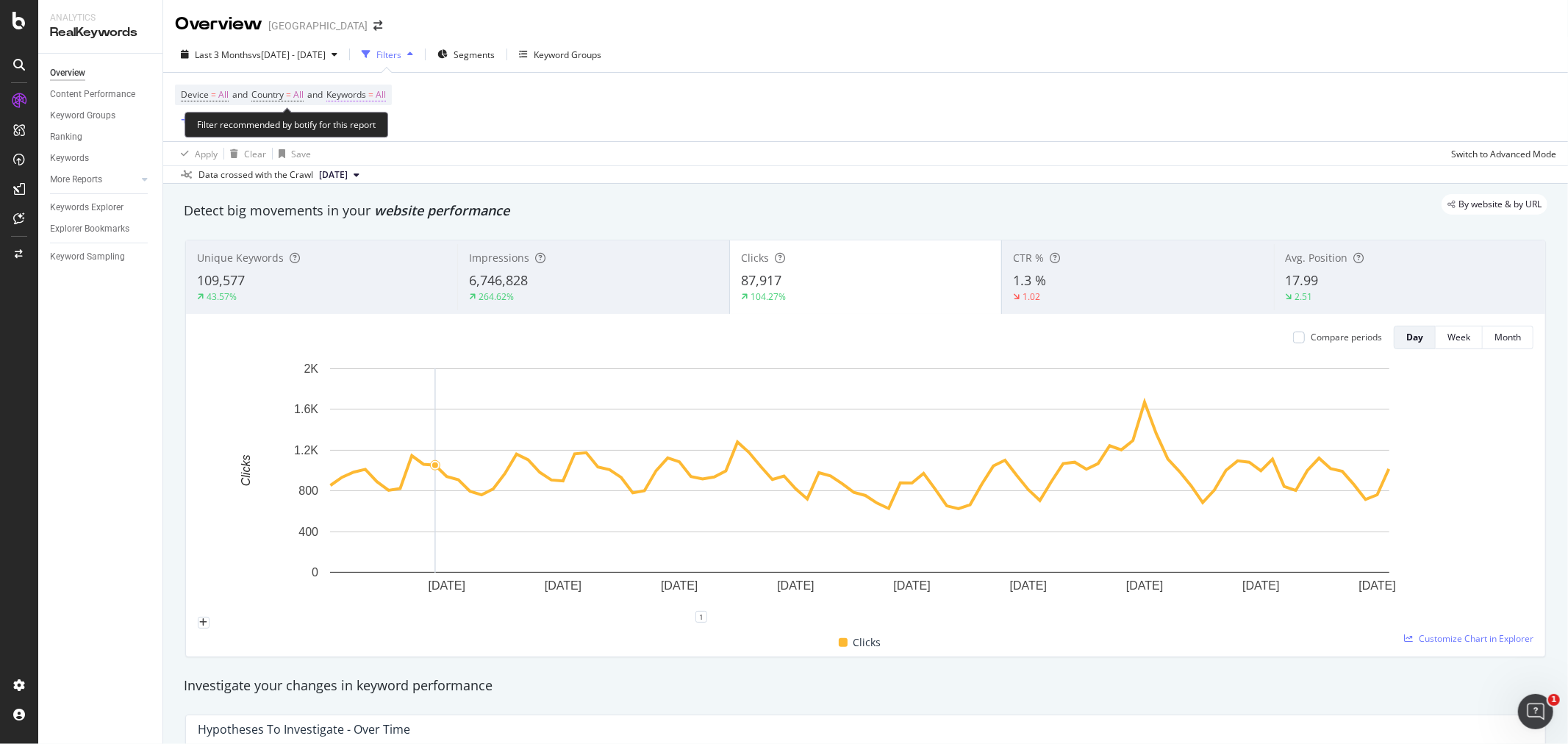
click at [386, 97] on span "All" at bounding box center [381, 95] width 10 height 21
click at [371, 131] on icon "button" at bounding box center [373, 130] width 6 height 9
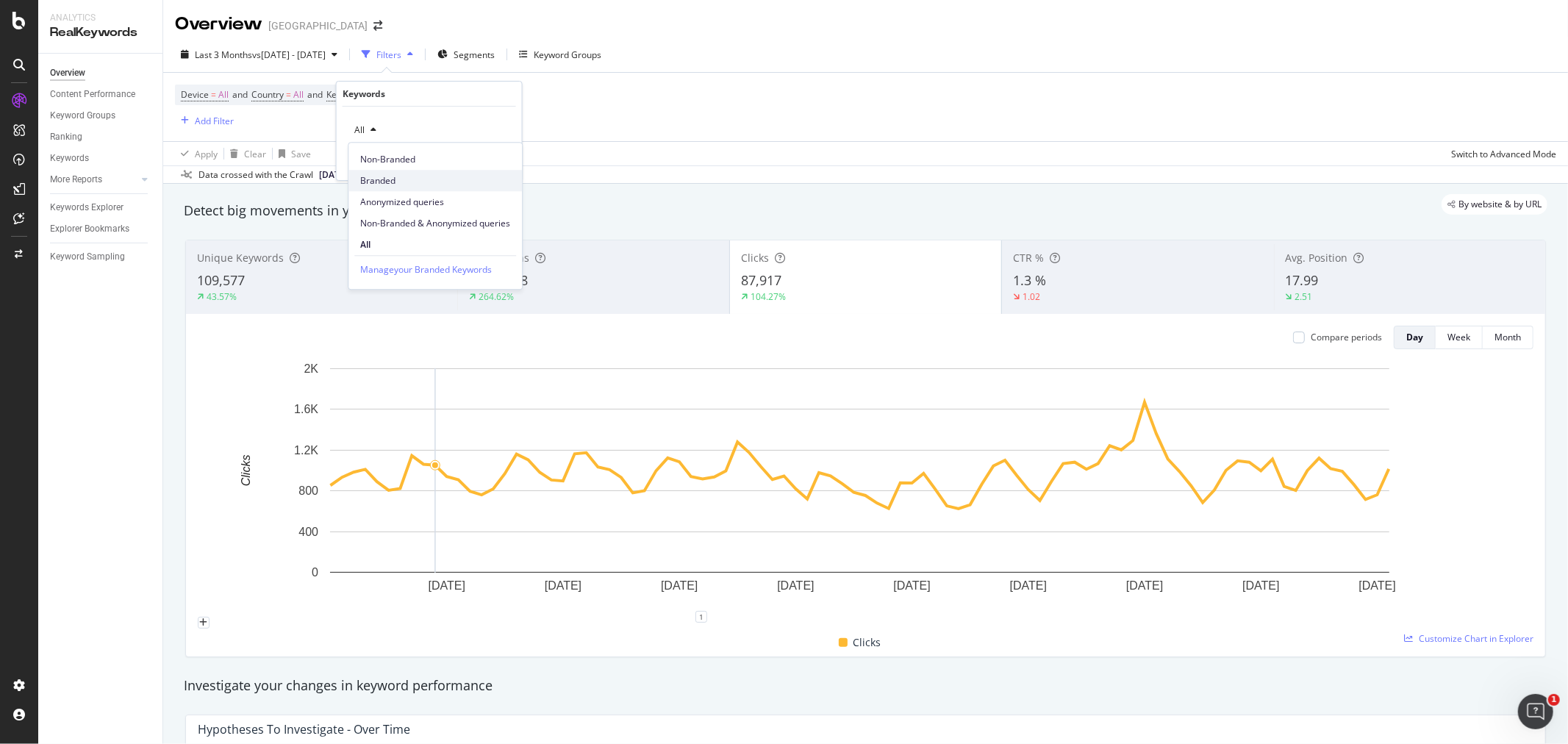
click at [417, 174] on span "Branded" at bounding box center [435, 180] width 150 height 13
click at [496, 164] on div "Apply" at bounding box center [498, 161] width 22 height 13
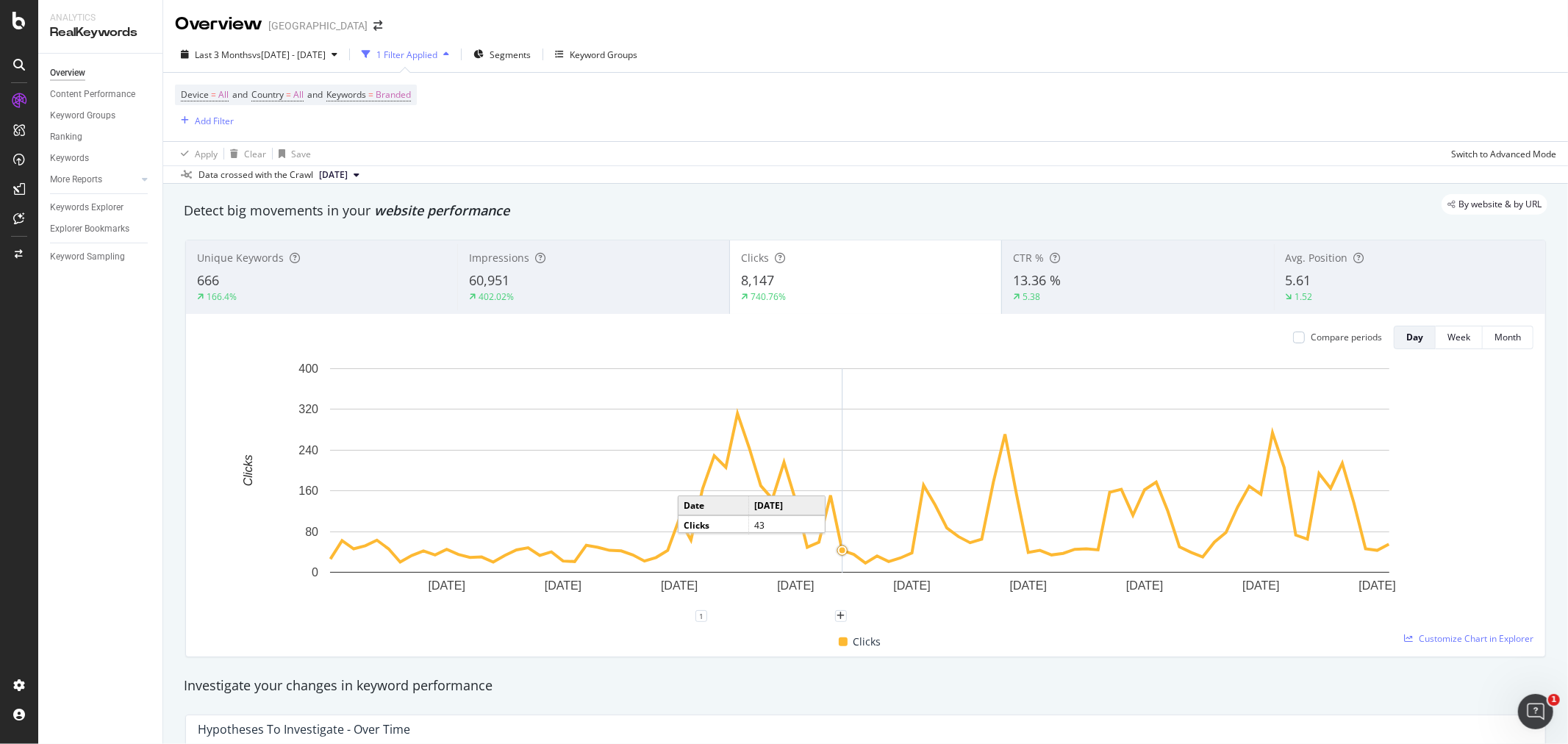
click at [793, 114] on div "Device = All and Country = All and Keywords = Branded Add Filter" at bounding box center [865, 107] width 1381 height 68
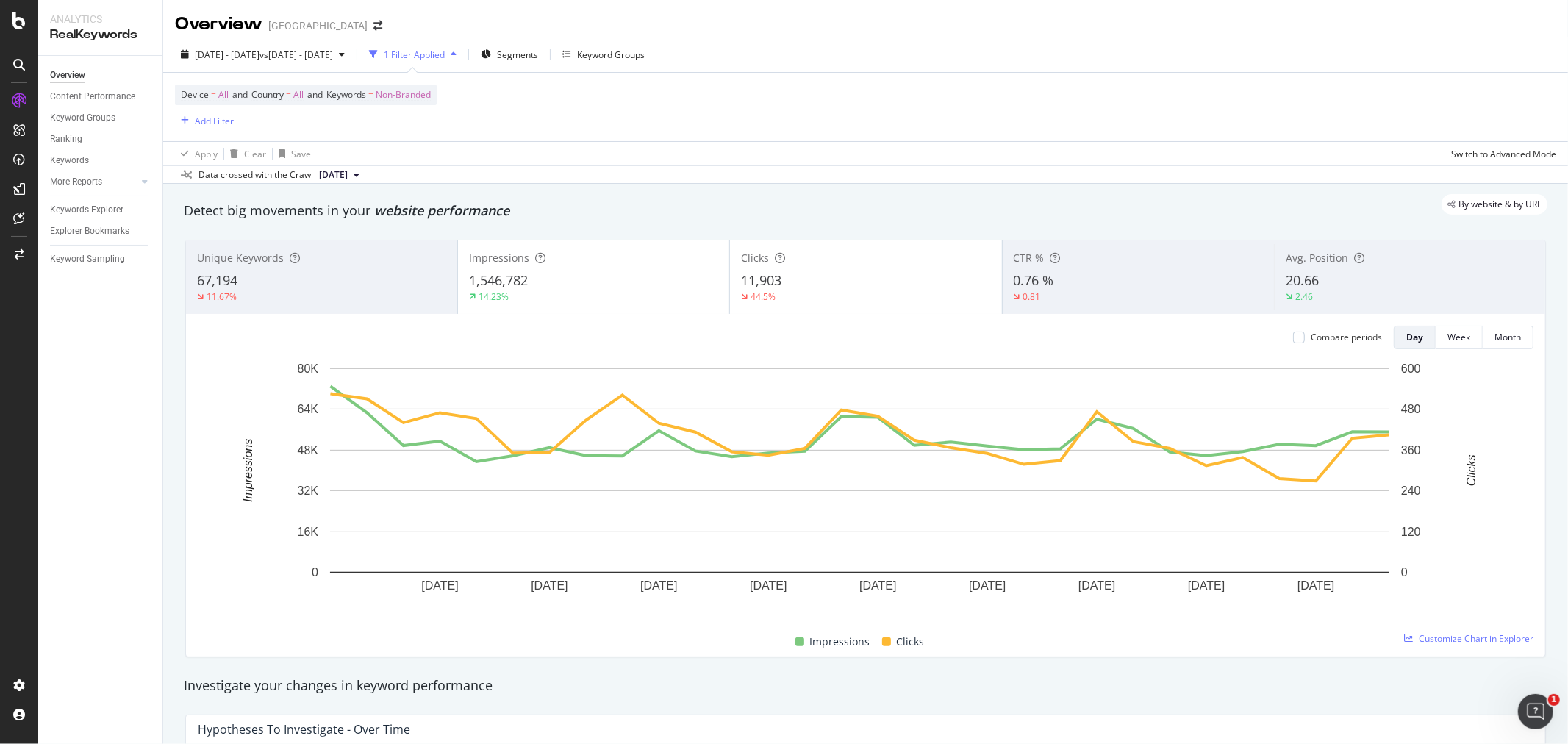
click at [583, 257] on div "Impressions" at bounding box center [594, 257] width 250 height 15
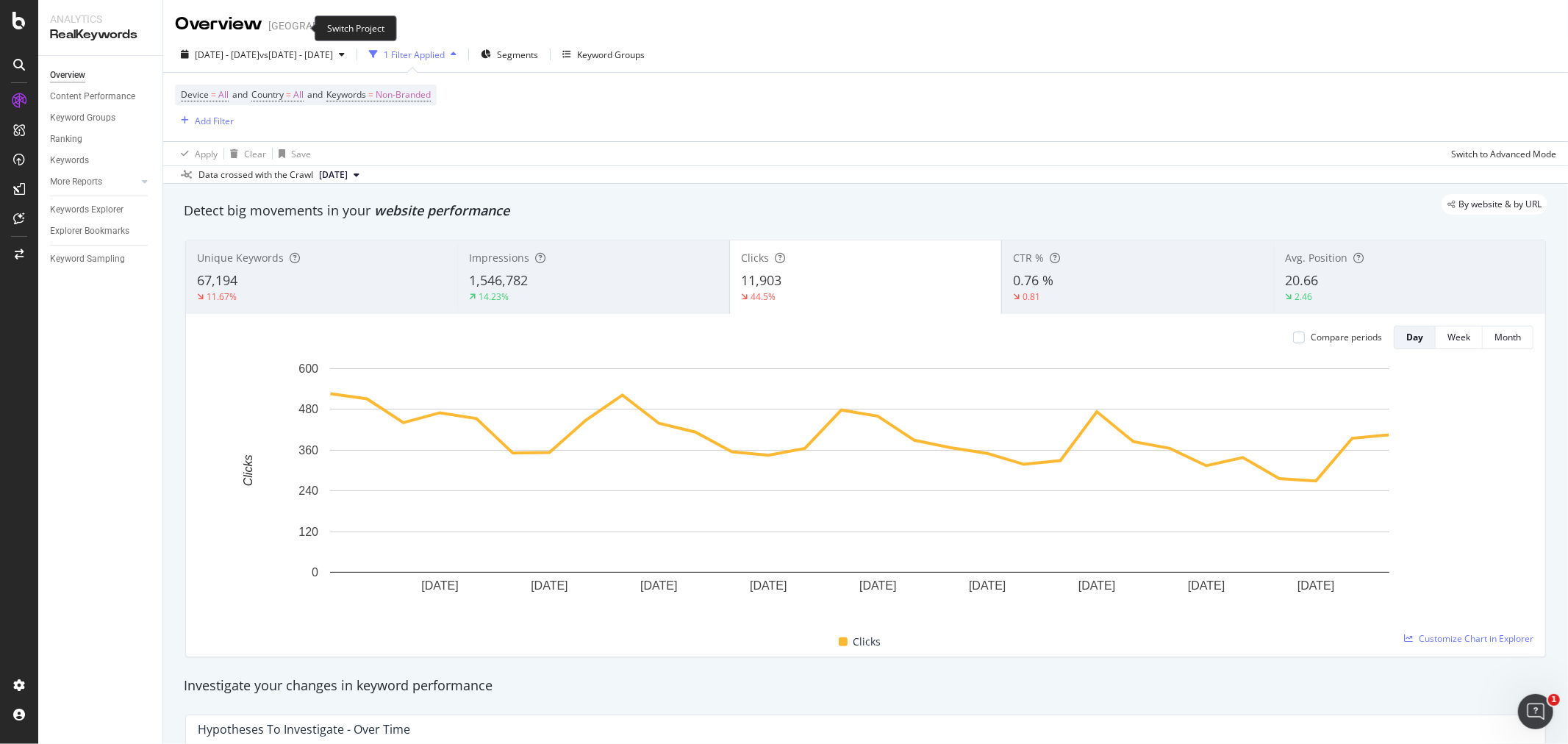
click at [373, 25] on icon "arrow-right-arrow-left" at bounding box center [378, 26] width 9 height 10
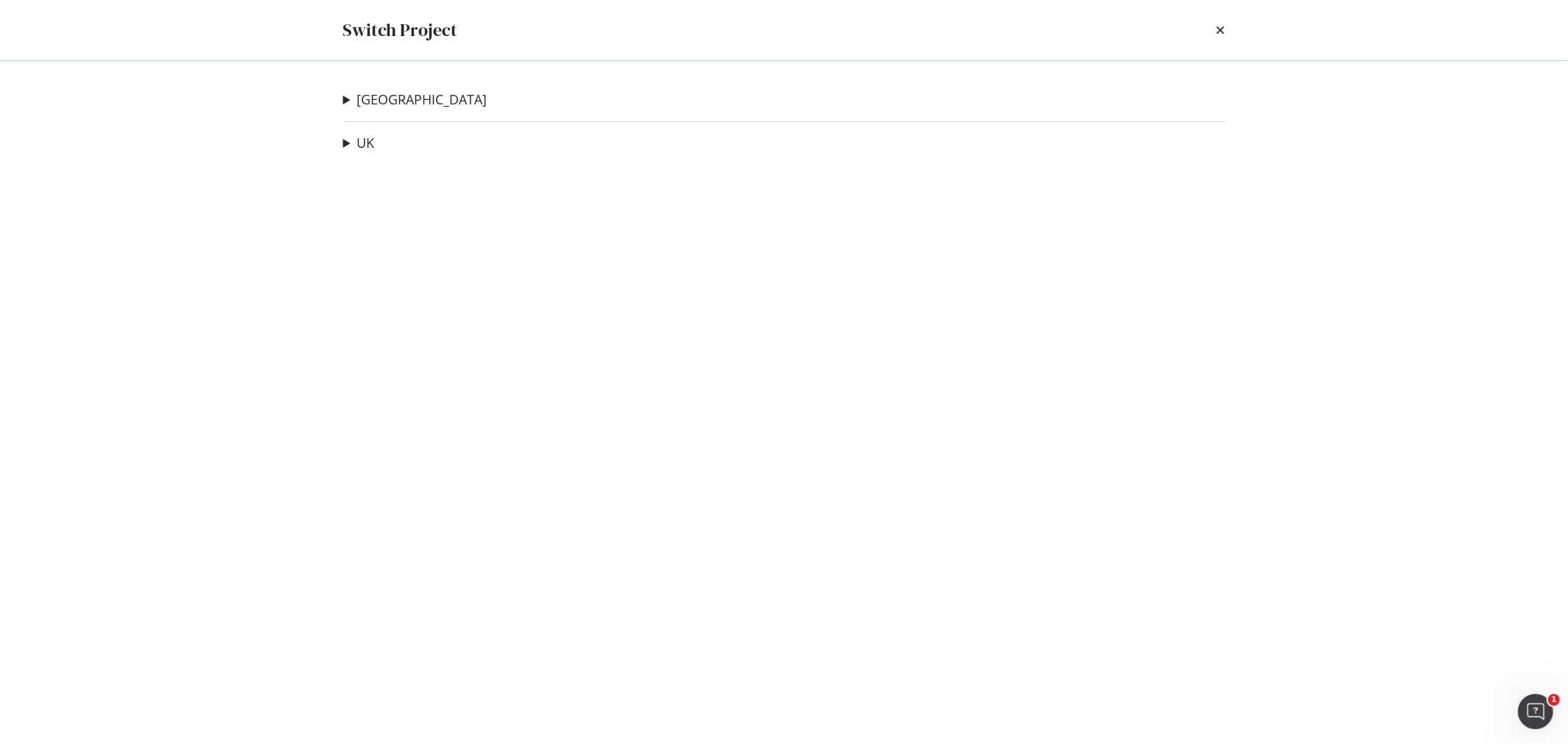
click at [380, 144] on div "UK Staging site Ad-Hoc Project UK Beta website Ad-Hoc Project Staging - test Ad…" at bounding box center [784, 143] width 882 height 19
click at [369, 144] on link "UK" at bounding box center [366, 143] width 18 height 15
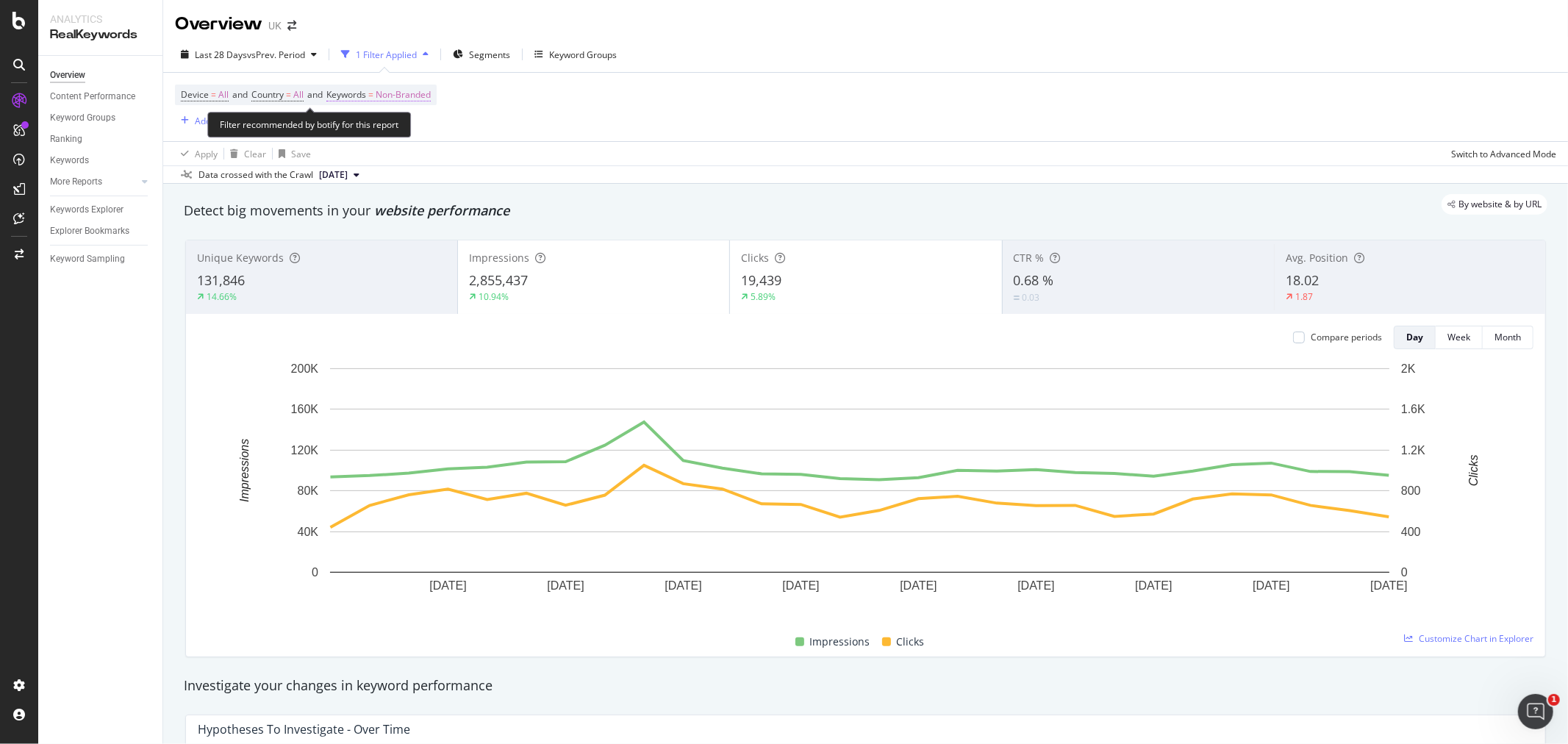
click at [429, 90] on span "Non-Branded" at bounding box center [404, 95] width 55 height 21
click at [413, 126] on div "button" at bounding box center [418, 130] width 18 height 9
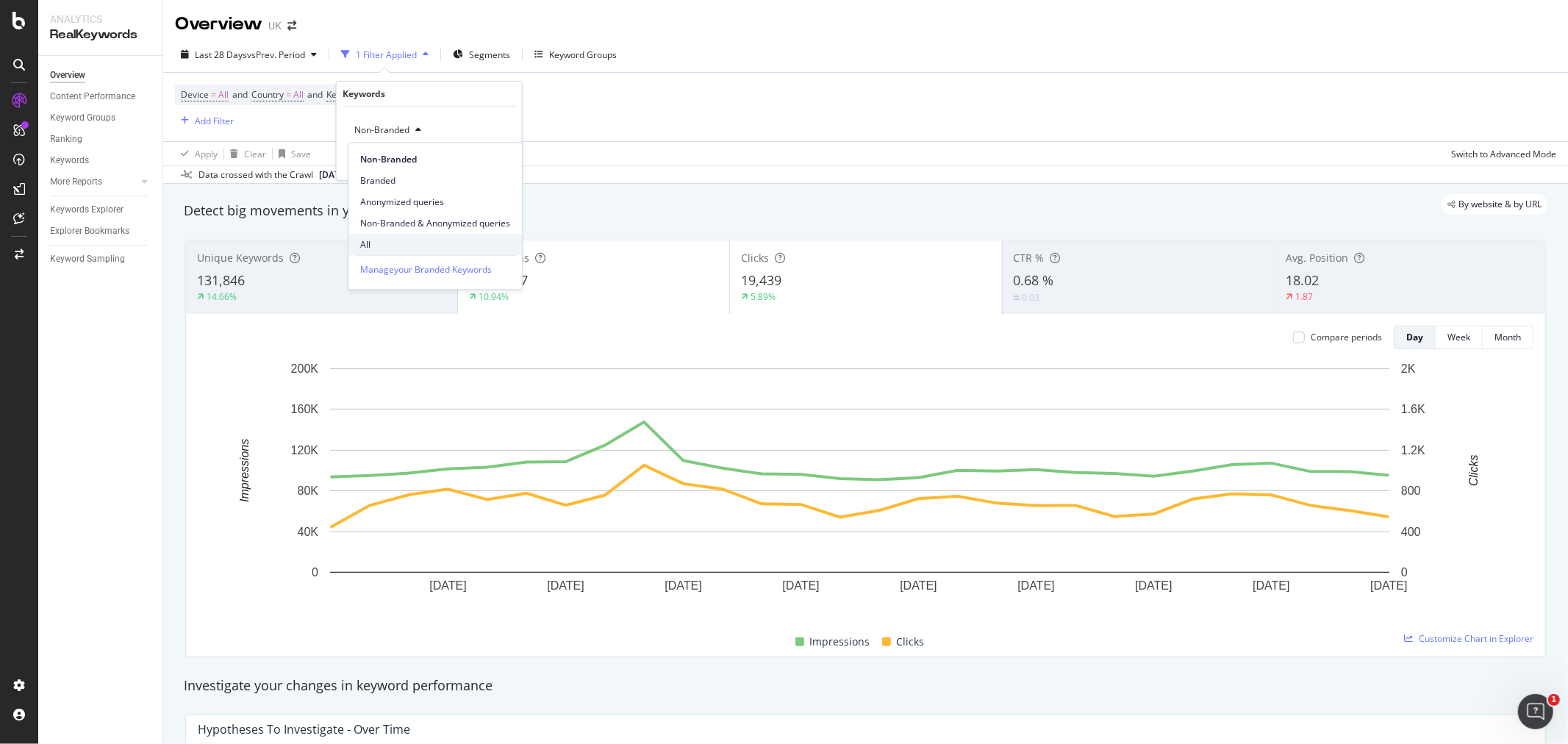
click at [408, 238] on span "All" at bounding box center [435, 244] width 150 height 13
click at [501, 170] on div "All Cancel Add filter Apply" at bounding box center [429, 143] width 185 height 73
click at [501, 159] on div "Apply" at bounding box center [498, 161] width 22 height 13
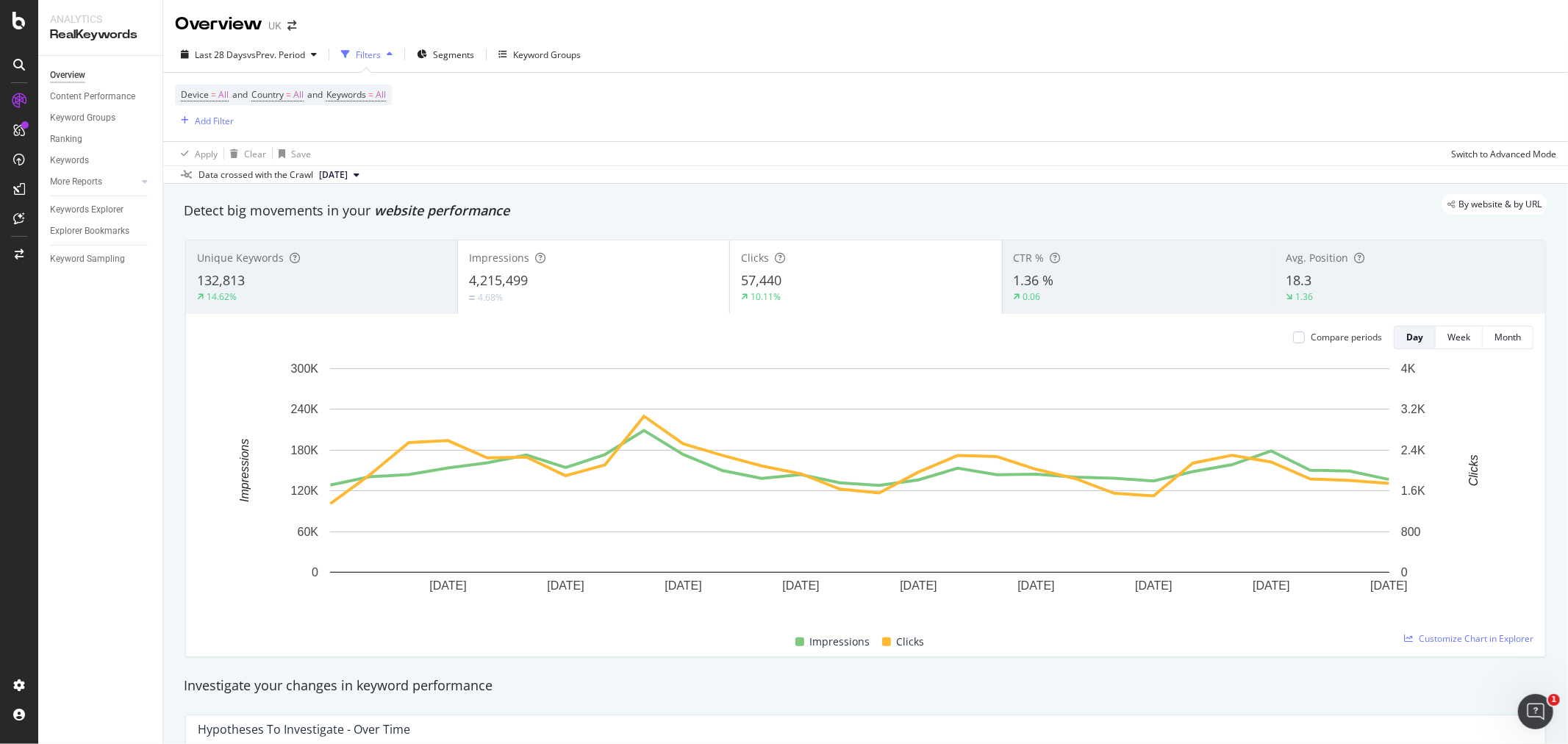
click at [577, 265] on div "Impressions" at bounding box center [594, 257] width 250 height 15
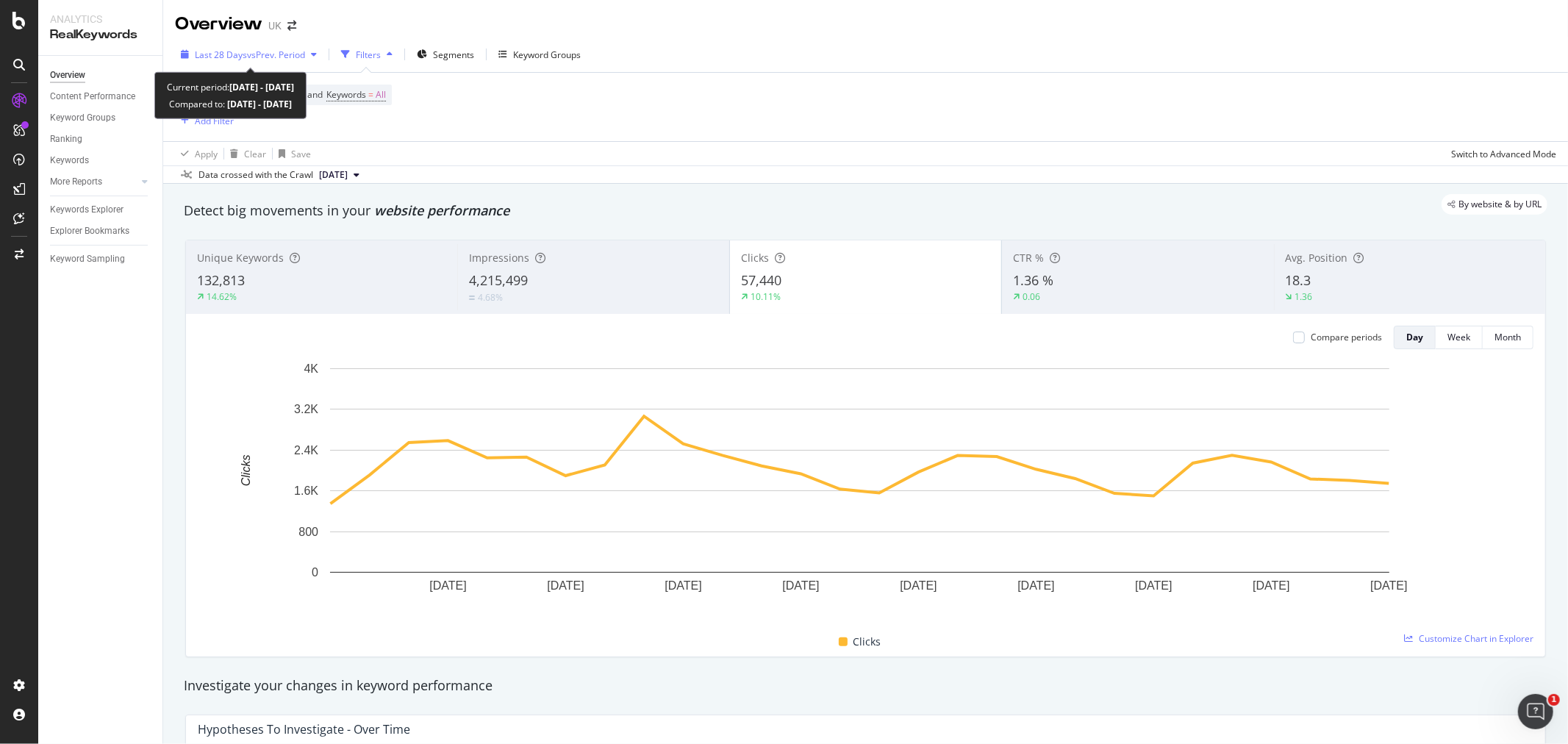
click at [295, 53] on span "vs Prev. Period" at bounding box center [275, 54] width 58 height 13
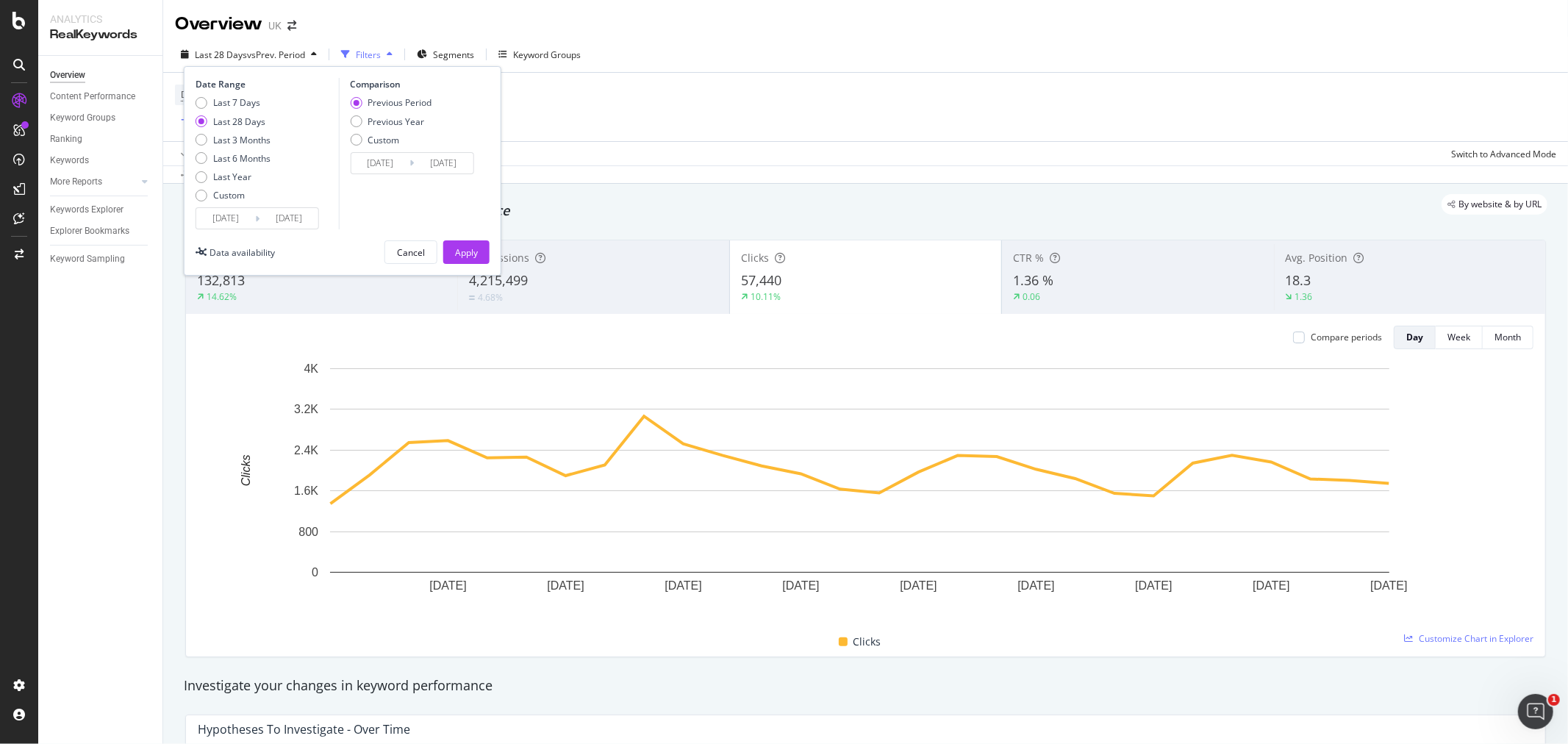
click at [235, 218] on input "2025/07/12" at bounding box center [225, 218] width 59 height 21
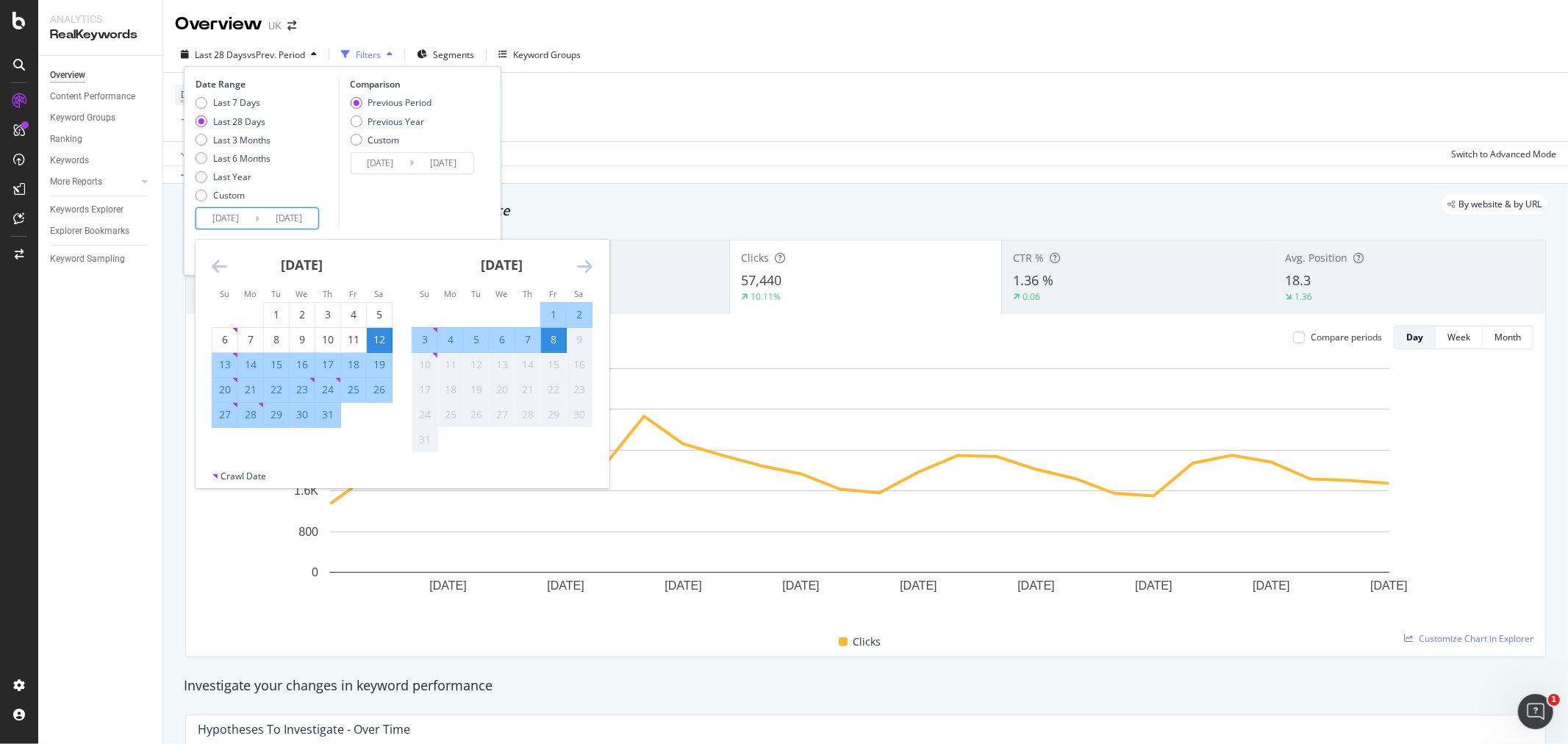
click at [215, 267] on icon "Move backward to switch to the previous month." at bounding box center [219, 266] width 15 height 18
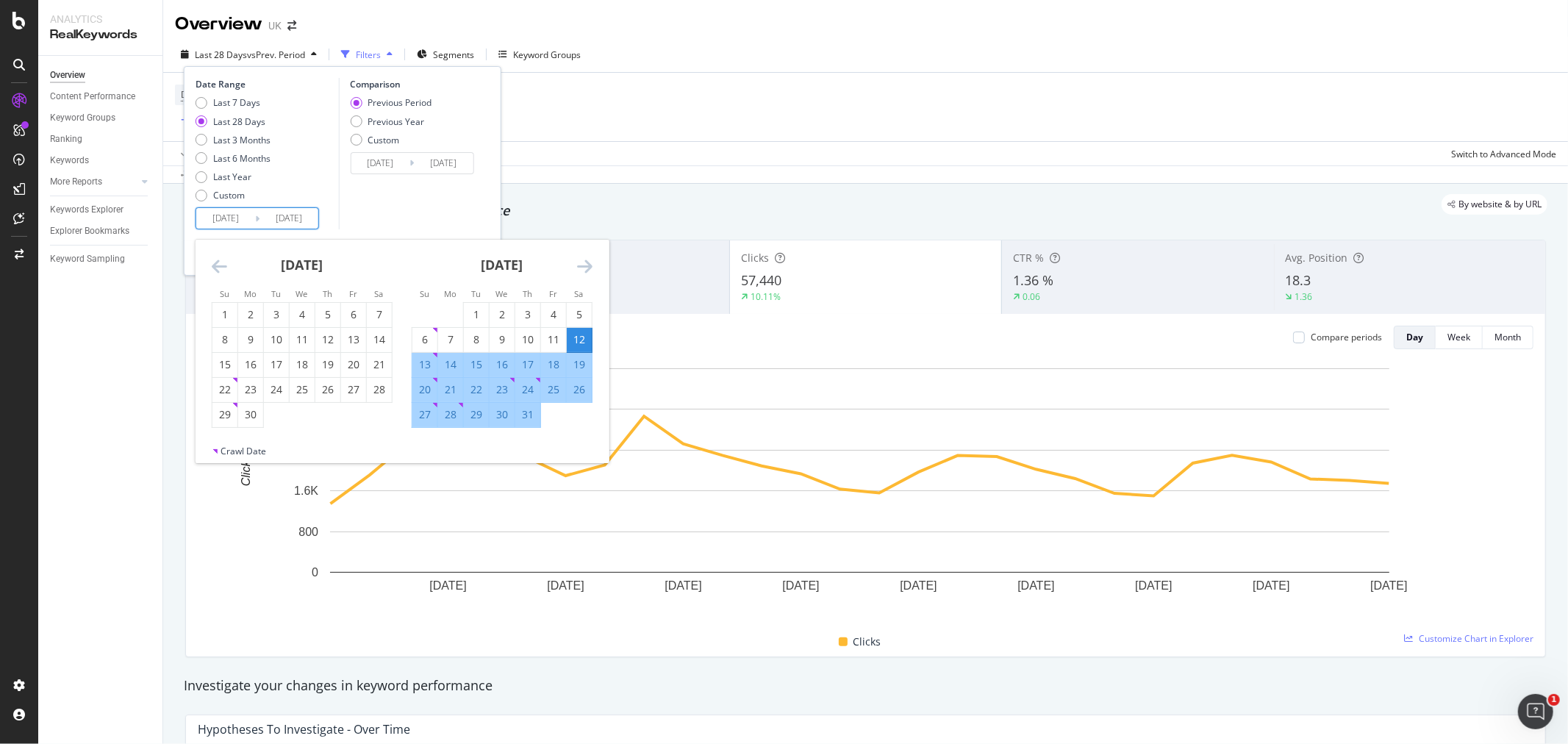
click at [215, 267] on icon "Move backward to switch to the previous month." at bounding box center [219, 266] width 15 height 18
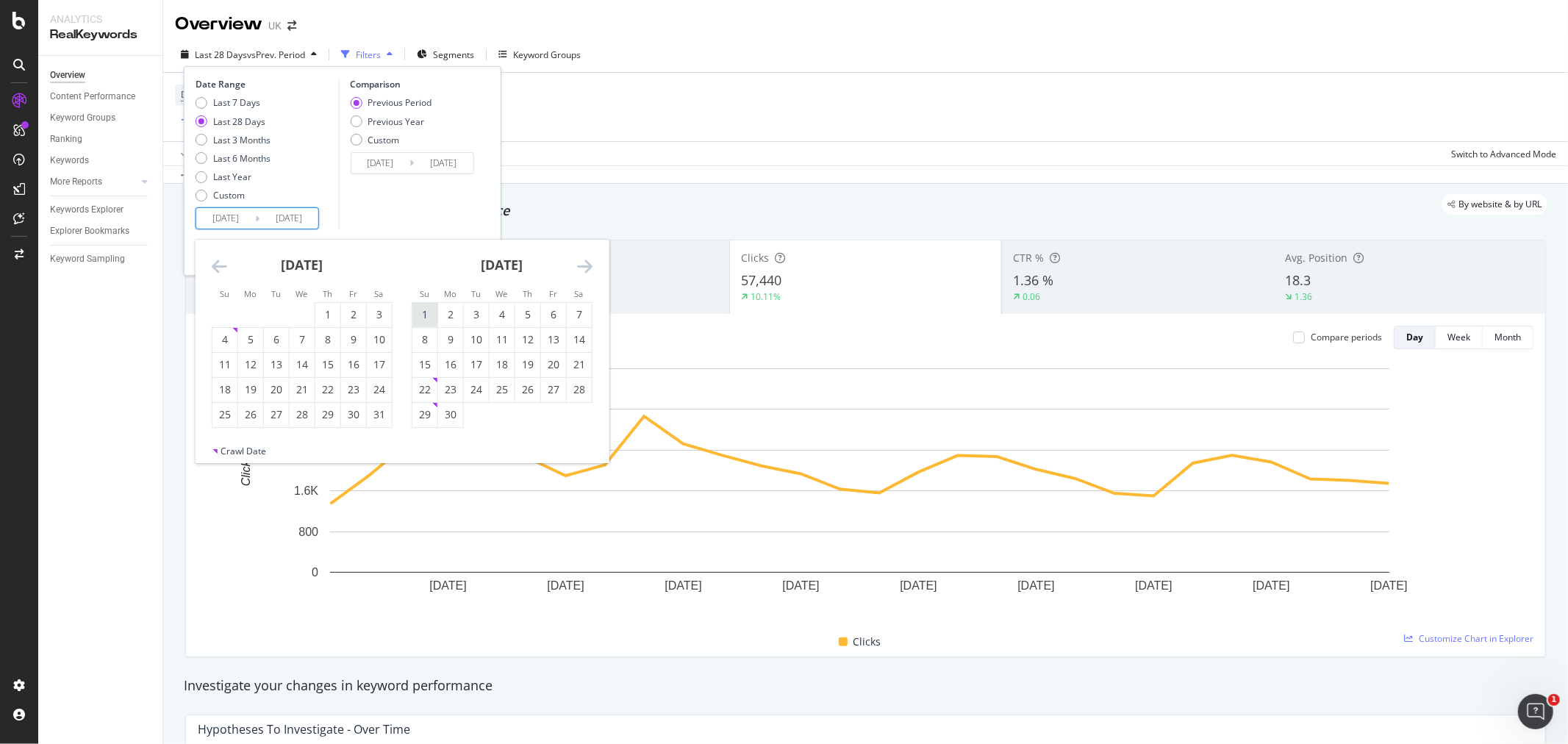
click at [435, 311] on div "1" at bounding box center [424, 314] width 25 height 15
type input "[DATE]"
type input "2025/03/24"
type input "[DATE]"
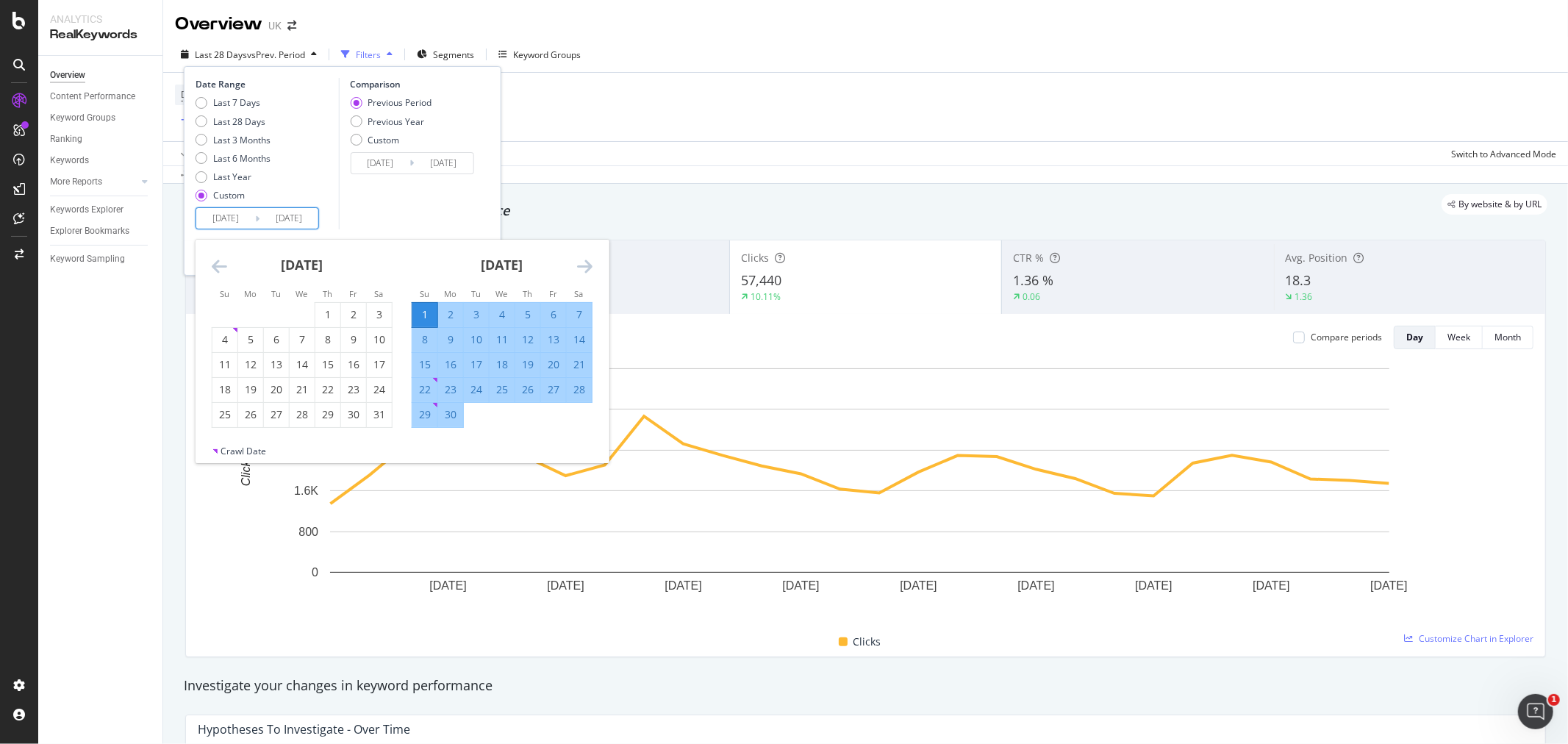
click at [453, 415] on div "30" at bounding box center [450, 414] width 25 height 15
type input "[DATE]"
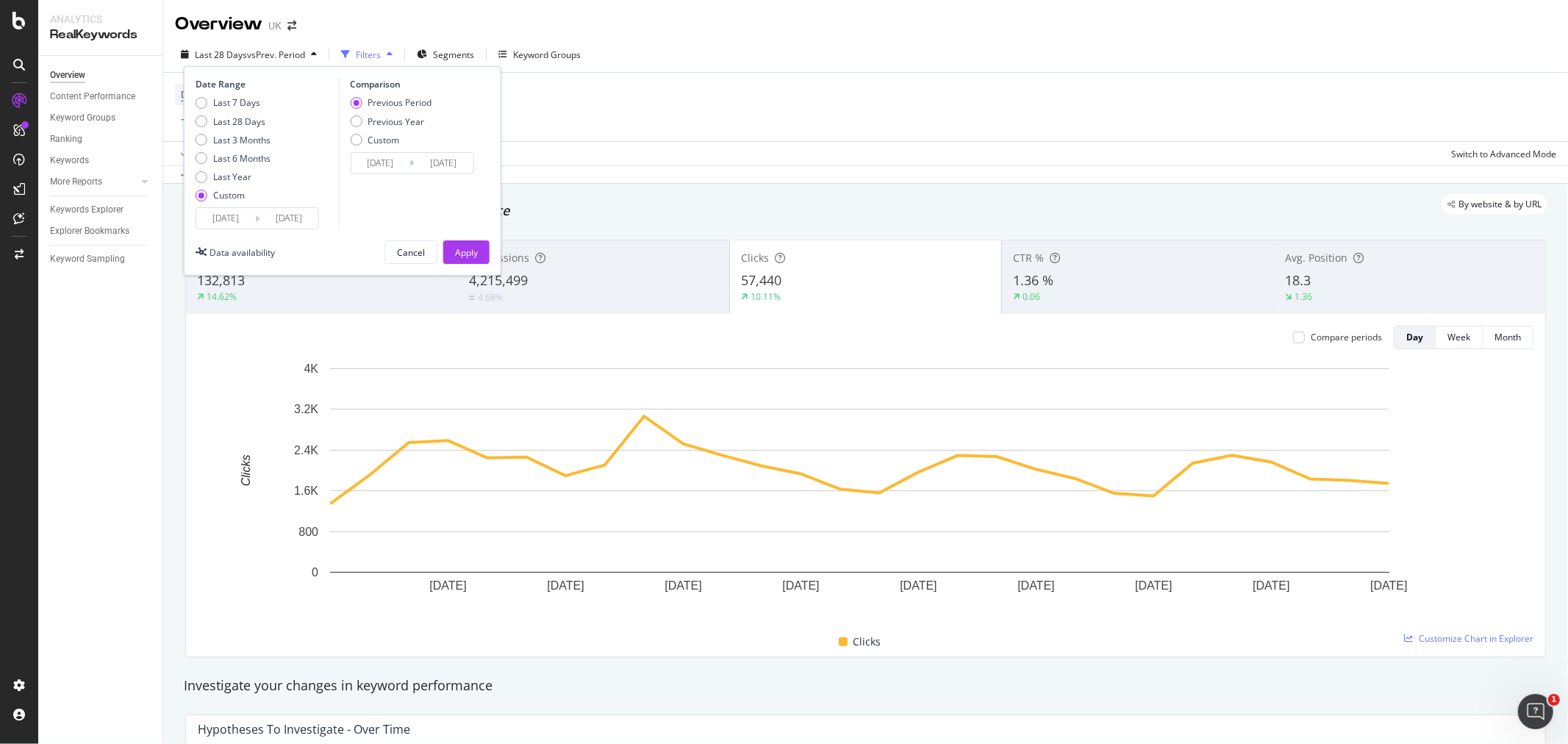
click at [382, 169] on input "[DATE]" at bounding box center [380, 163] width 59 height 21
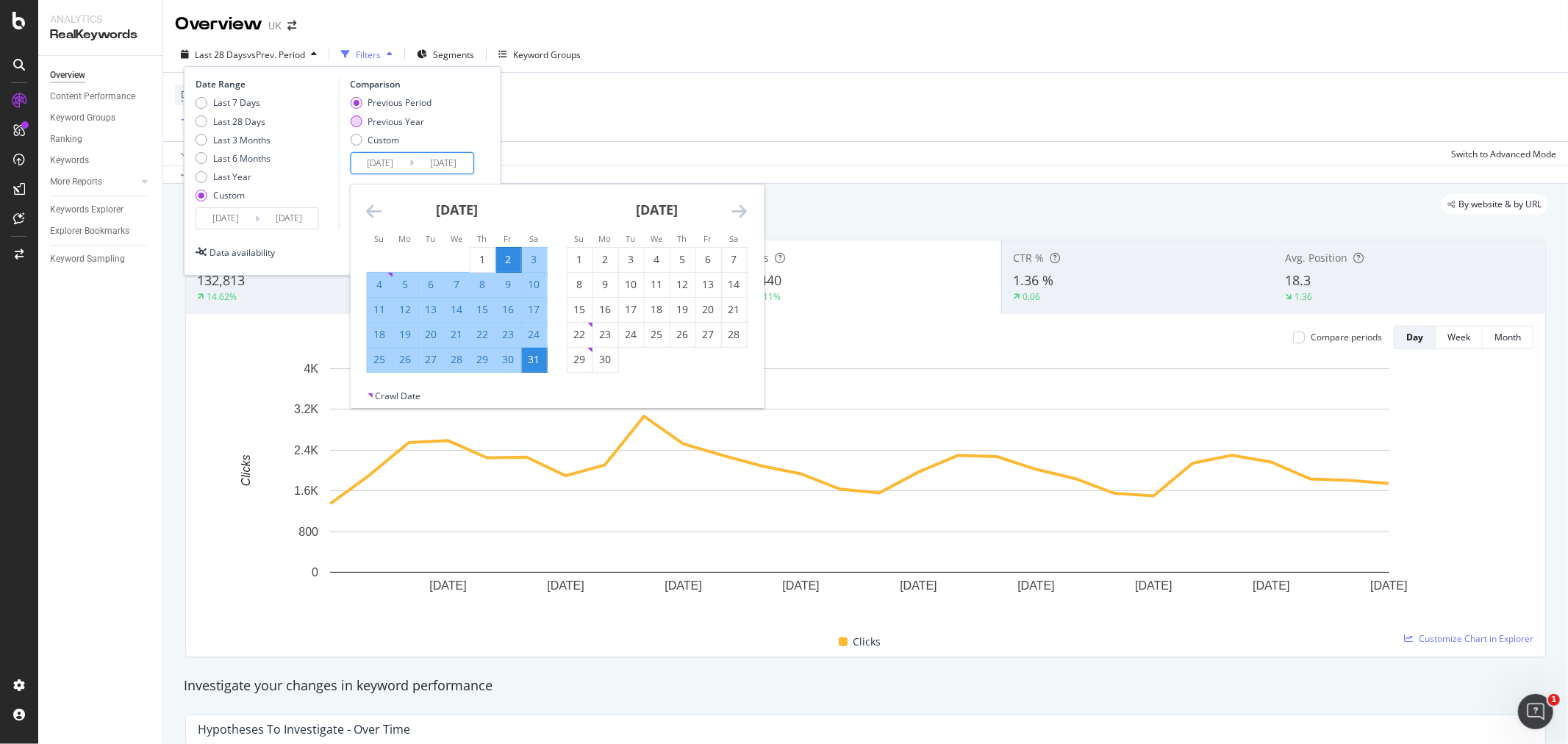
click at [399, 120] on div "Previous Year" at bounding box center [396, 121] width 57 height 13
type input "2024/06/02"
type input "2024/07/01"
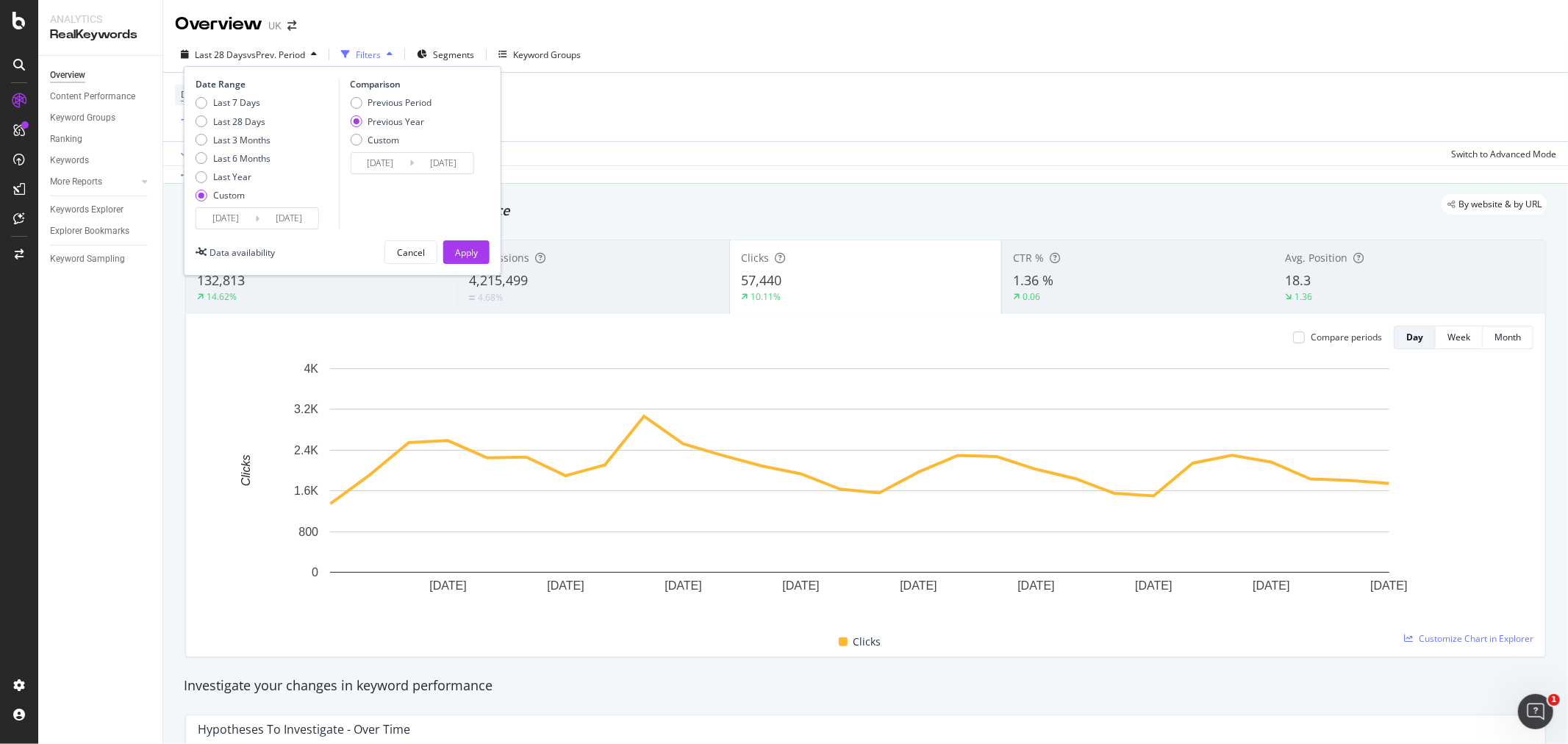
click at [387, 158] on input "2024/06/02" at bounding box center [380, 163] width 59 height 21
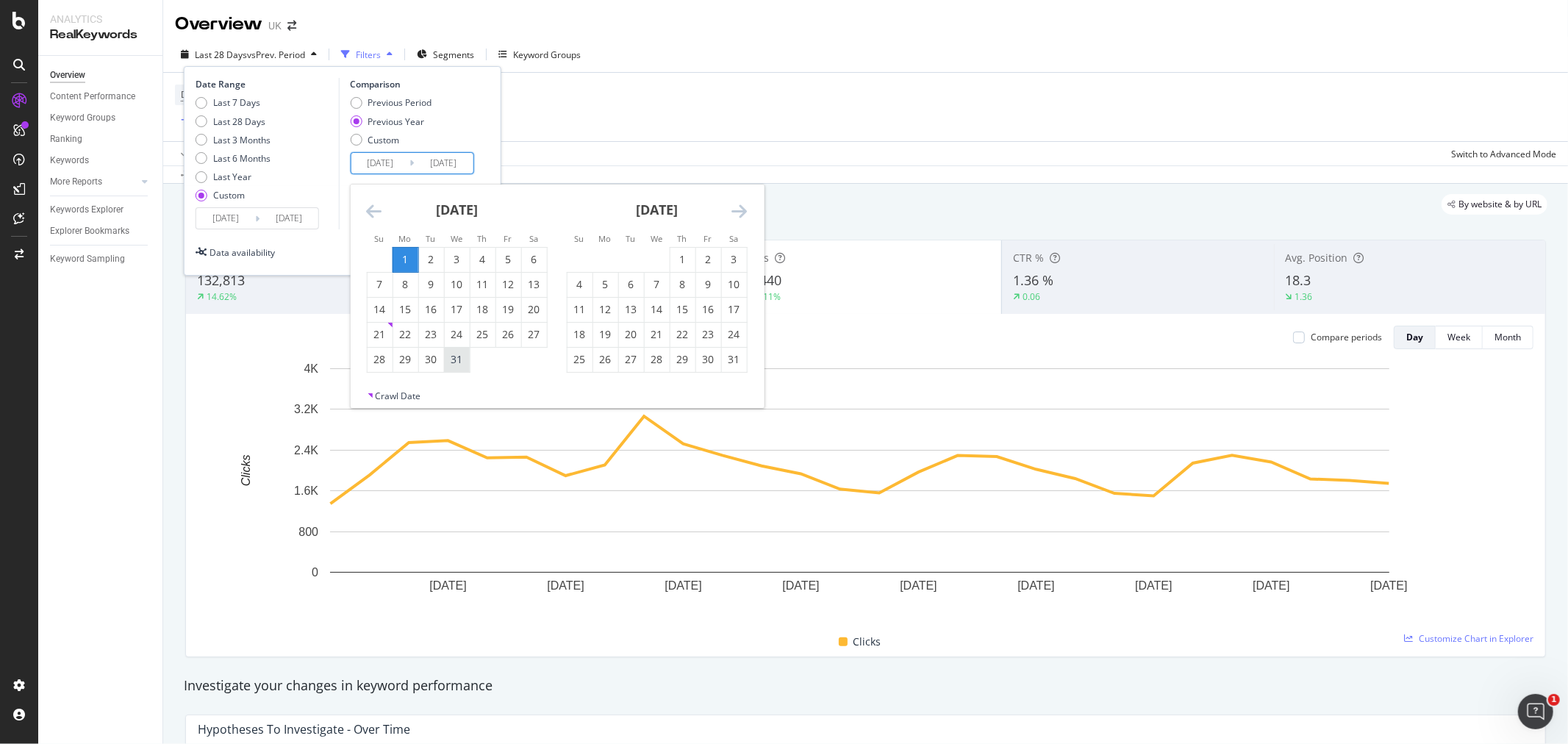
click at [458, 352] on div "31" at bounding box center [456, 359] width 25 height 15
click at [403, 261] on div "1" at bounding box center [404, 259] width 25 height 15
type input "2024/07/01"
click at [457, 360] on div "31" at bounding box center [456, 359] width 25 height 15
type input "2024/07/31"
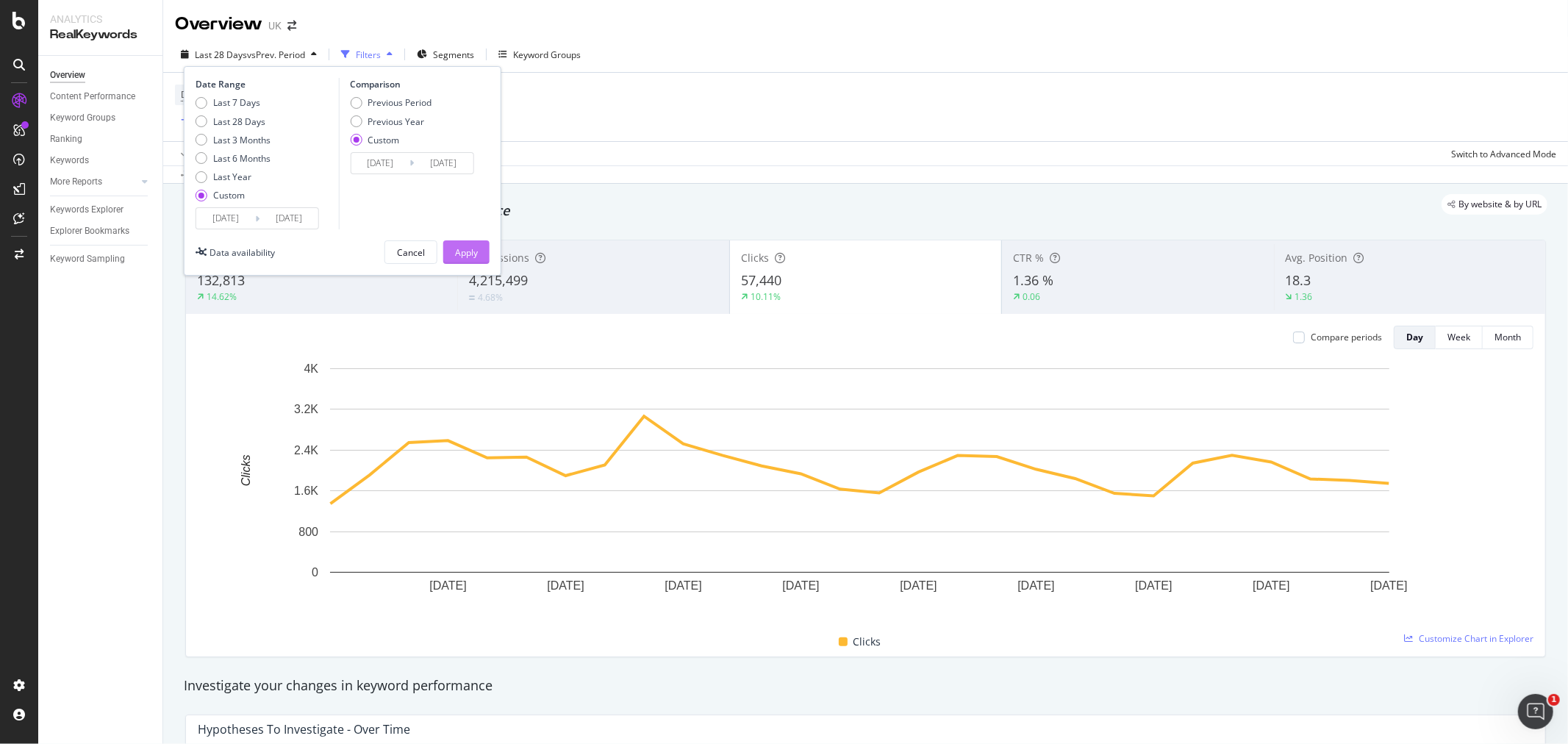
click at [472, 247] on div "Apply" at bounding box center [466, 252] width 22 height 13
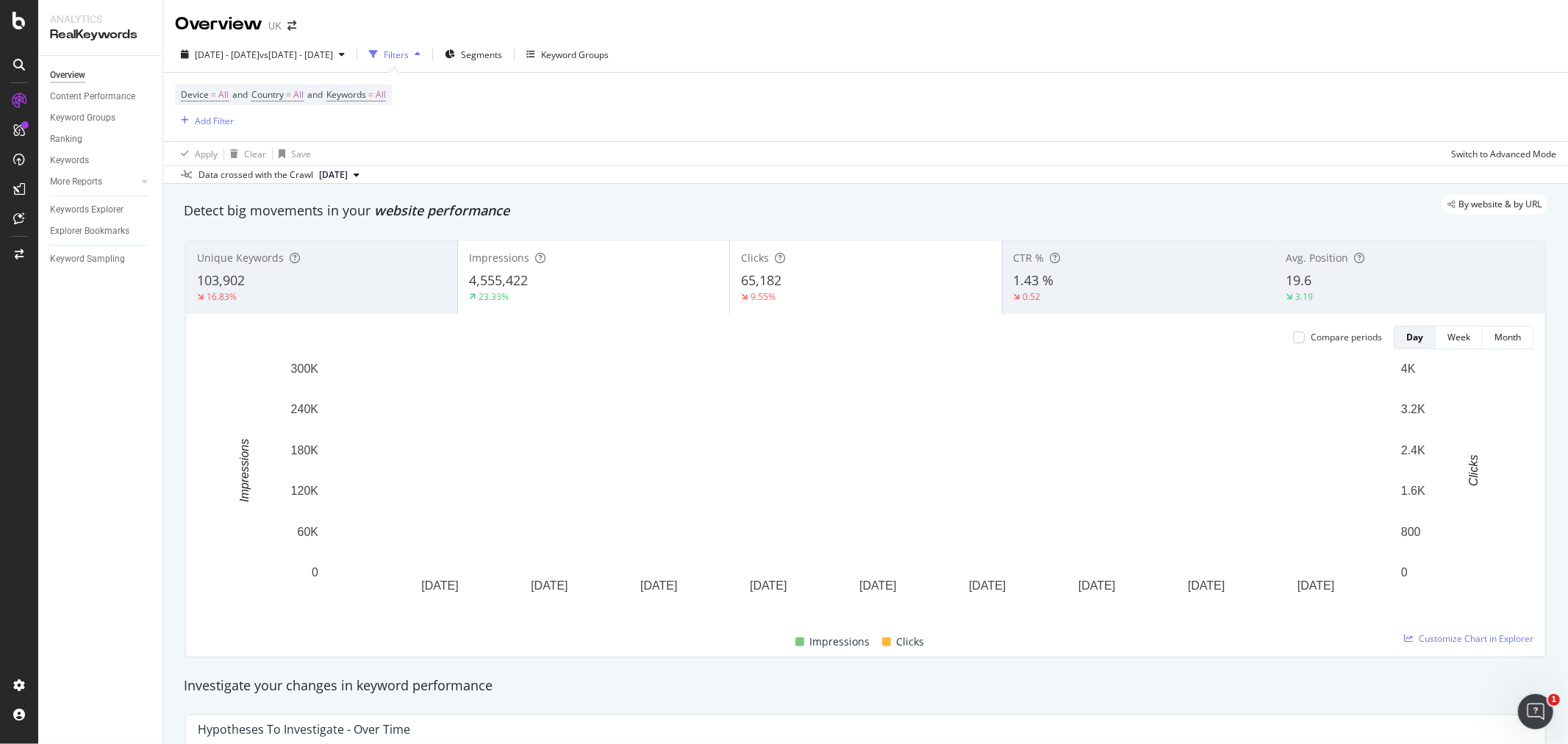
click at [647, 265] on div "Impressions" at bounding box center [594, 257] width 250 height 15
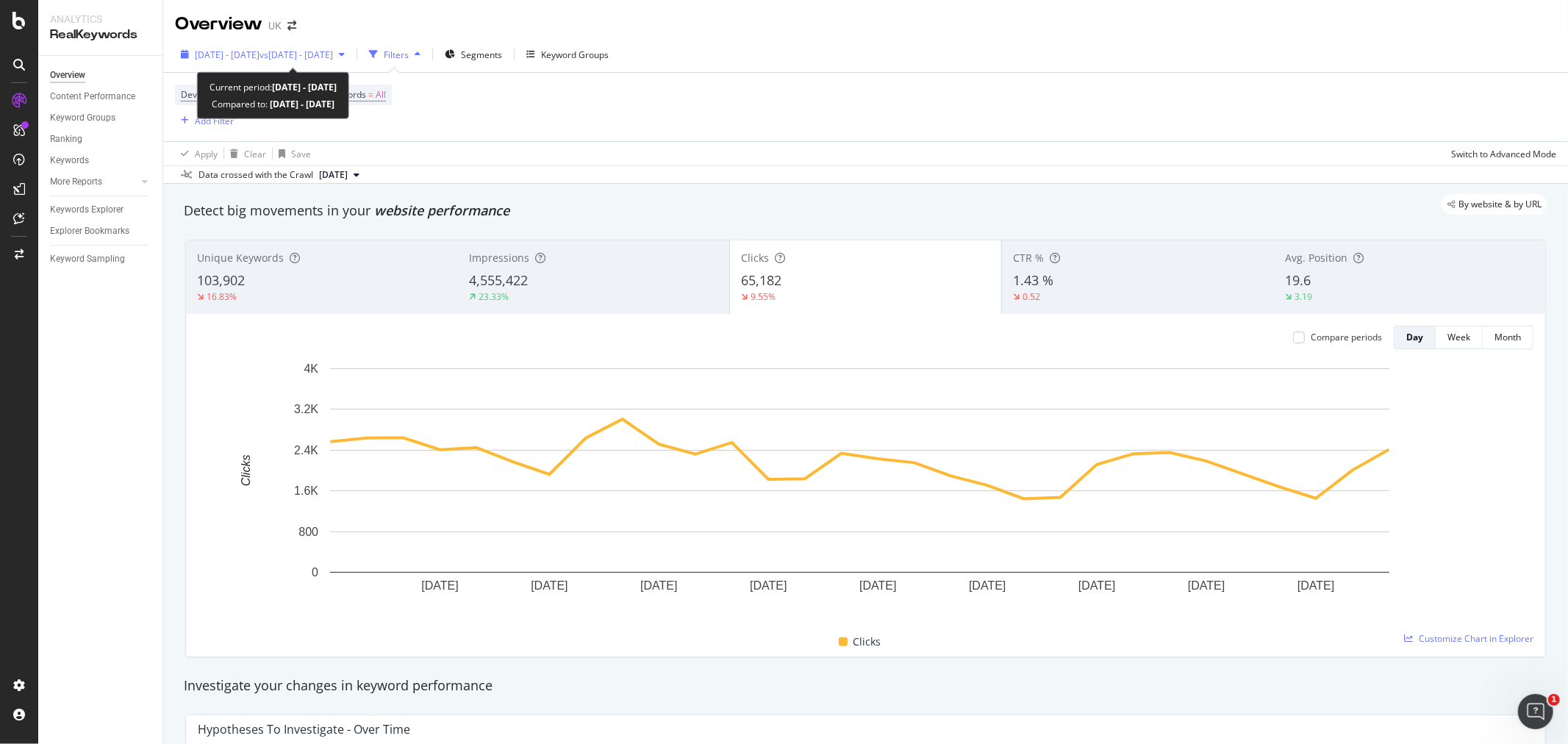
click at [333, 48] on span "vs 2024 Jul. 1st - Jul. 31st" at bounding box center [296, 54] width 73 height 13
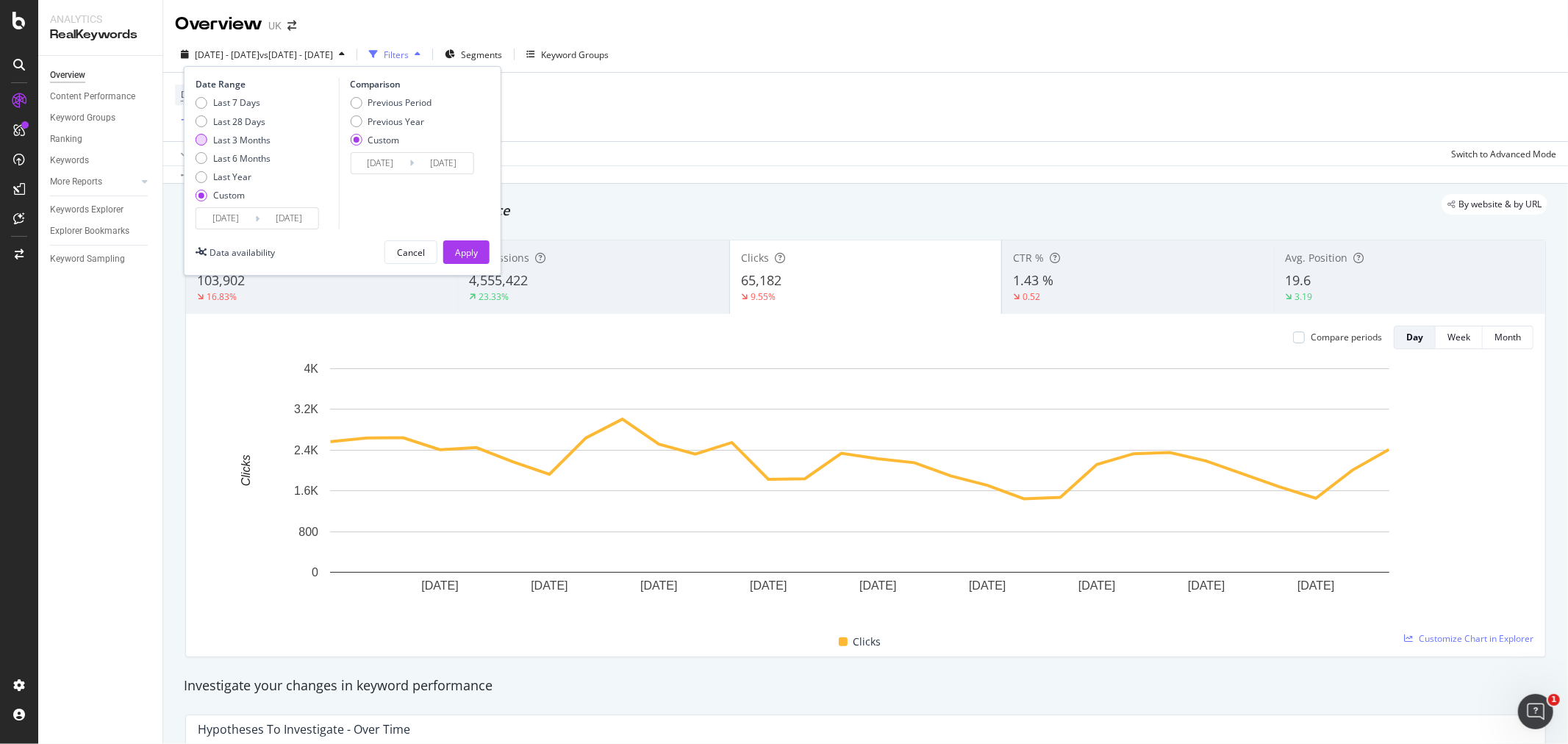
click at [251, 136] on div "Last 3 Months" at bounding box center [242, 139] width 58 height 13
type input "2025/05/09"
type input "2025/08/08"
click at [480, 247] on button "Apply" at bounding box center [466, 251] width 46 height 23
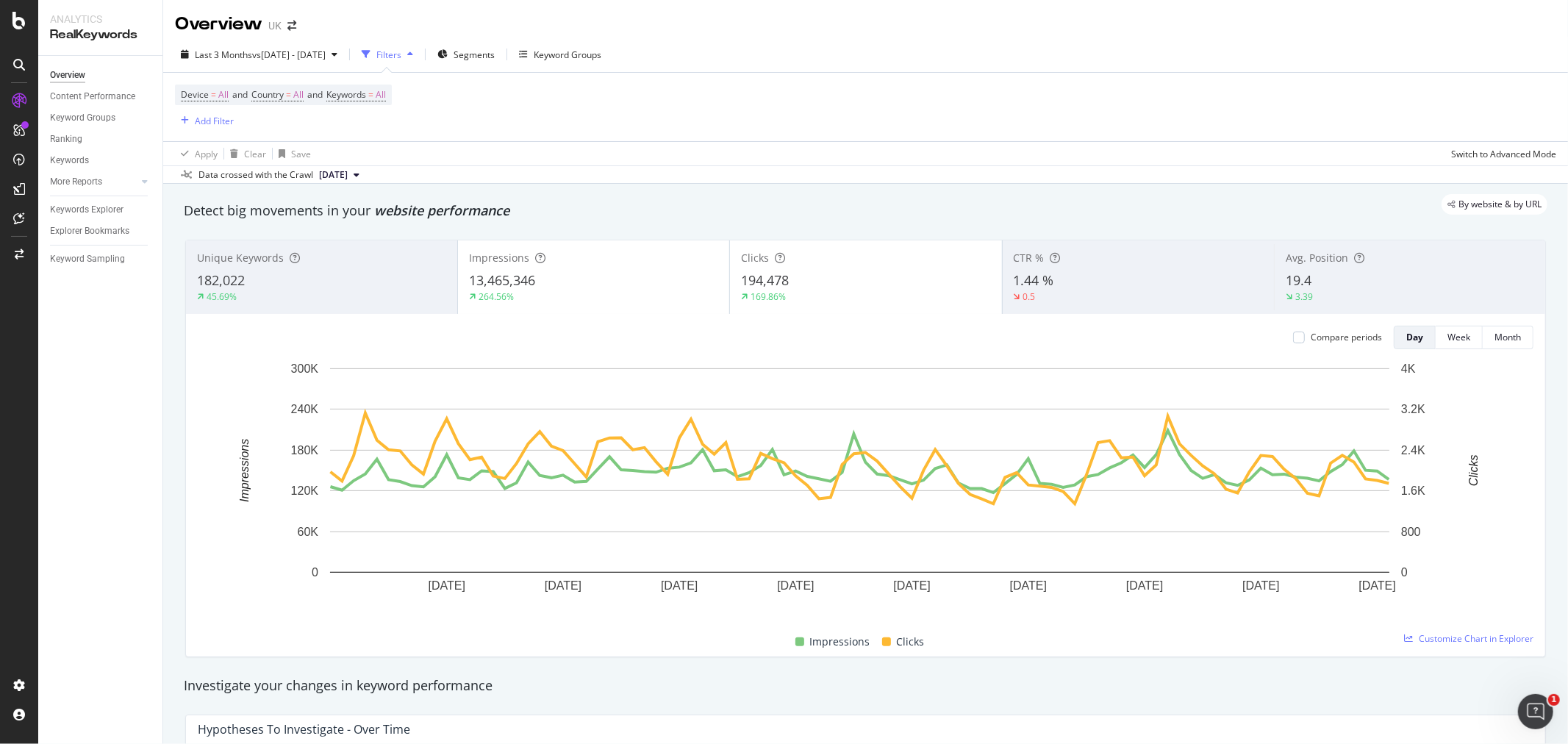
click at [594, 270] on div "Impressions 13,465,346 264.56%" at bounding box center [593, 277] width 271 height 66
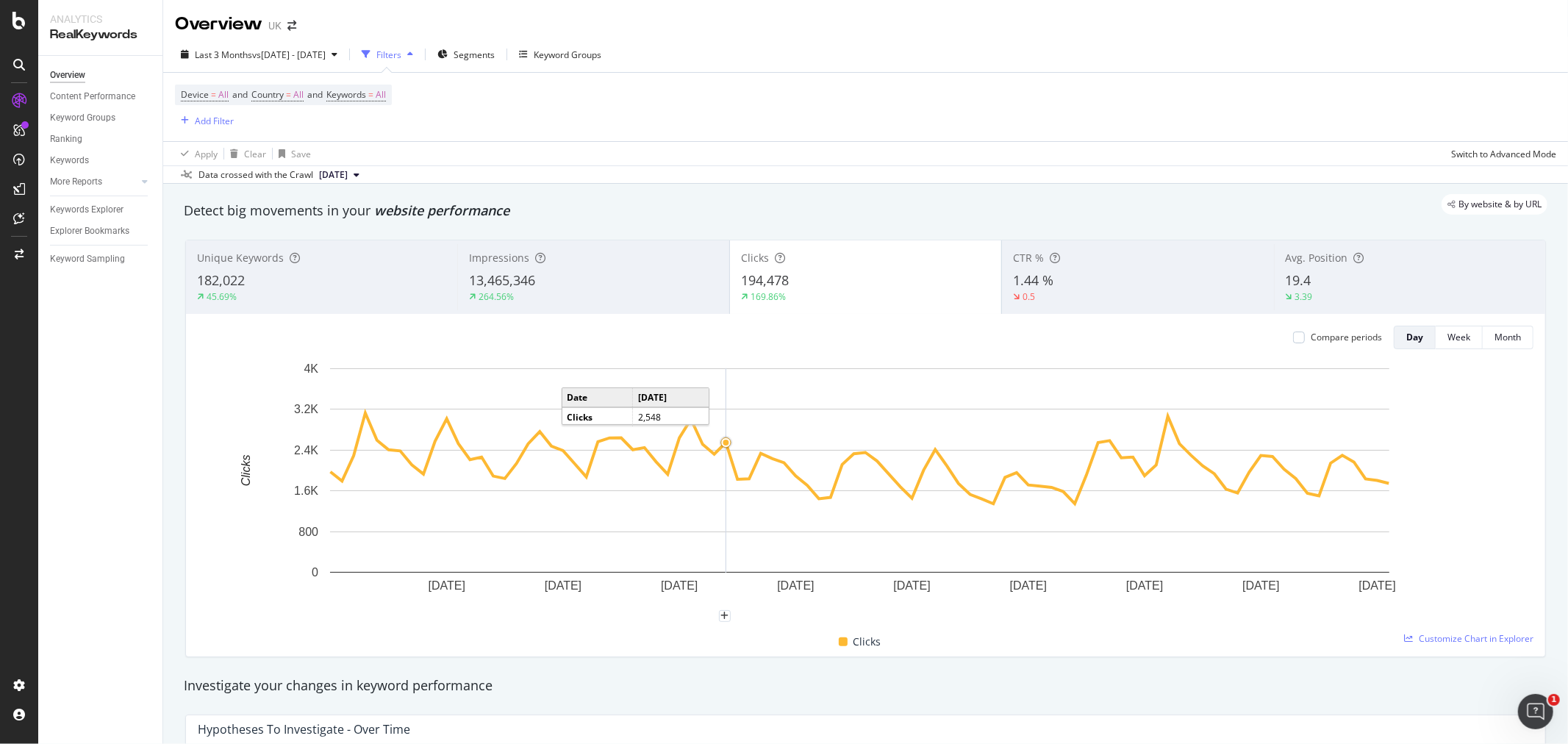
click at [726, 445] on circle "A chart." at bounding box center [726, 442] width 6 height 6
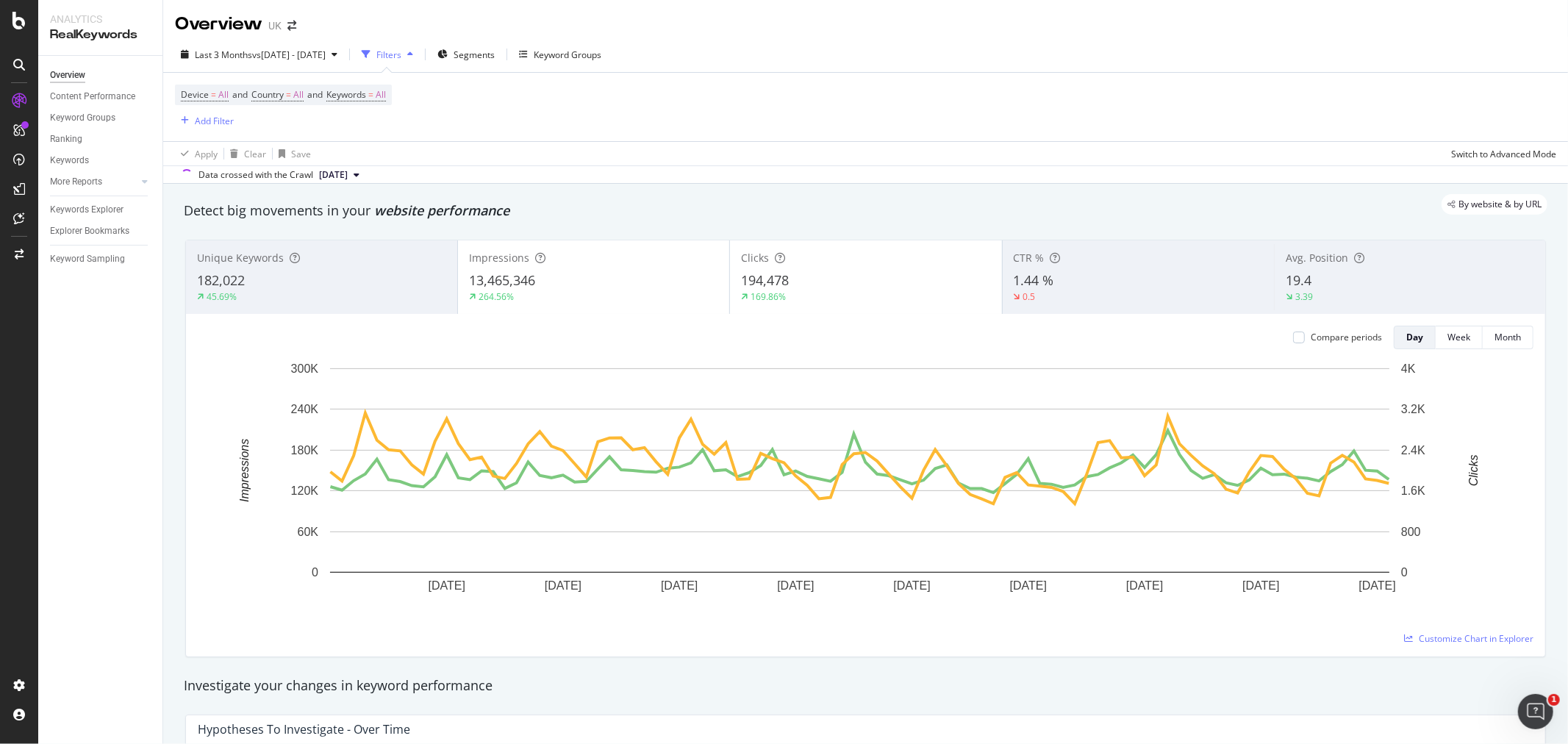
click at [555, 277] on div "13,465,346" at bounding box center [594, 280] width 250 height 19
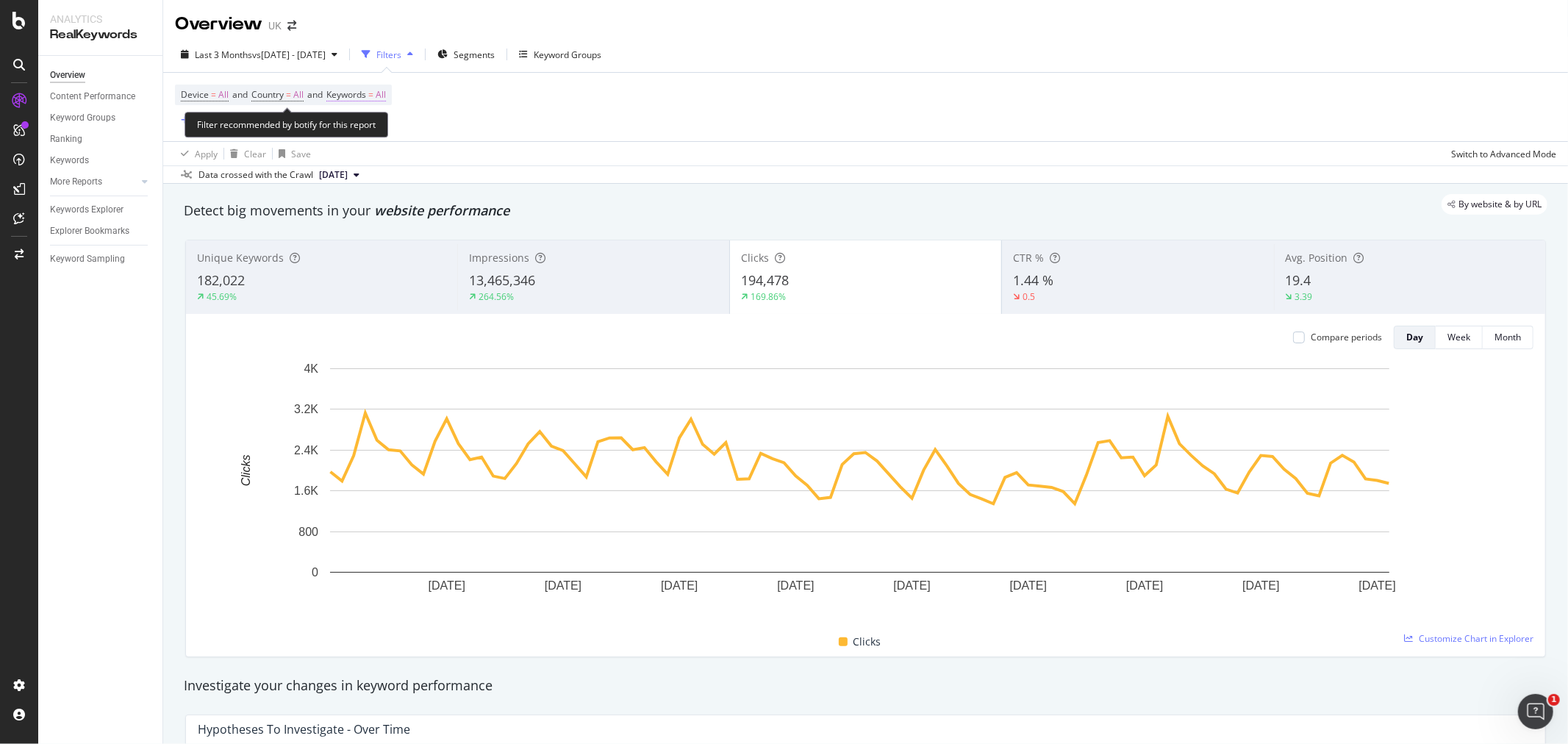
click at [373, 98] on span "=" at bounding box center [371, 95] width 5 height 13
click at [366, 129] on div "button" at bounding box center [373, 130] width 18 height 9
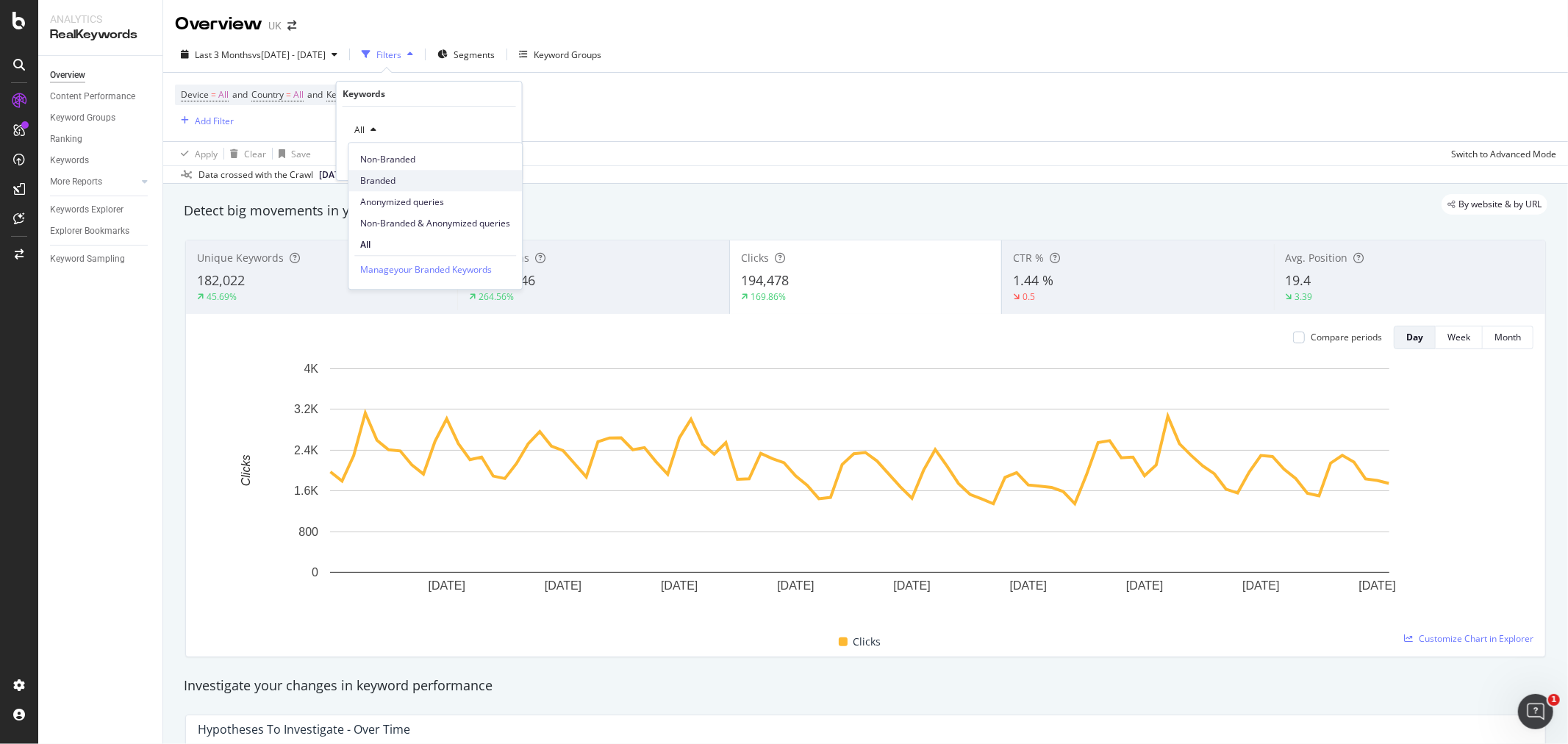
click at [393, 172] on div "Branded" at bounding box center [435, 180] width 174 height 22
click at [494, 162] on div "Apply" at bounding box center [498, 161] width 22 height 13
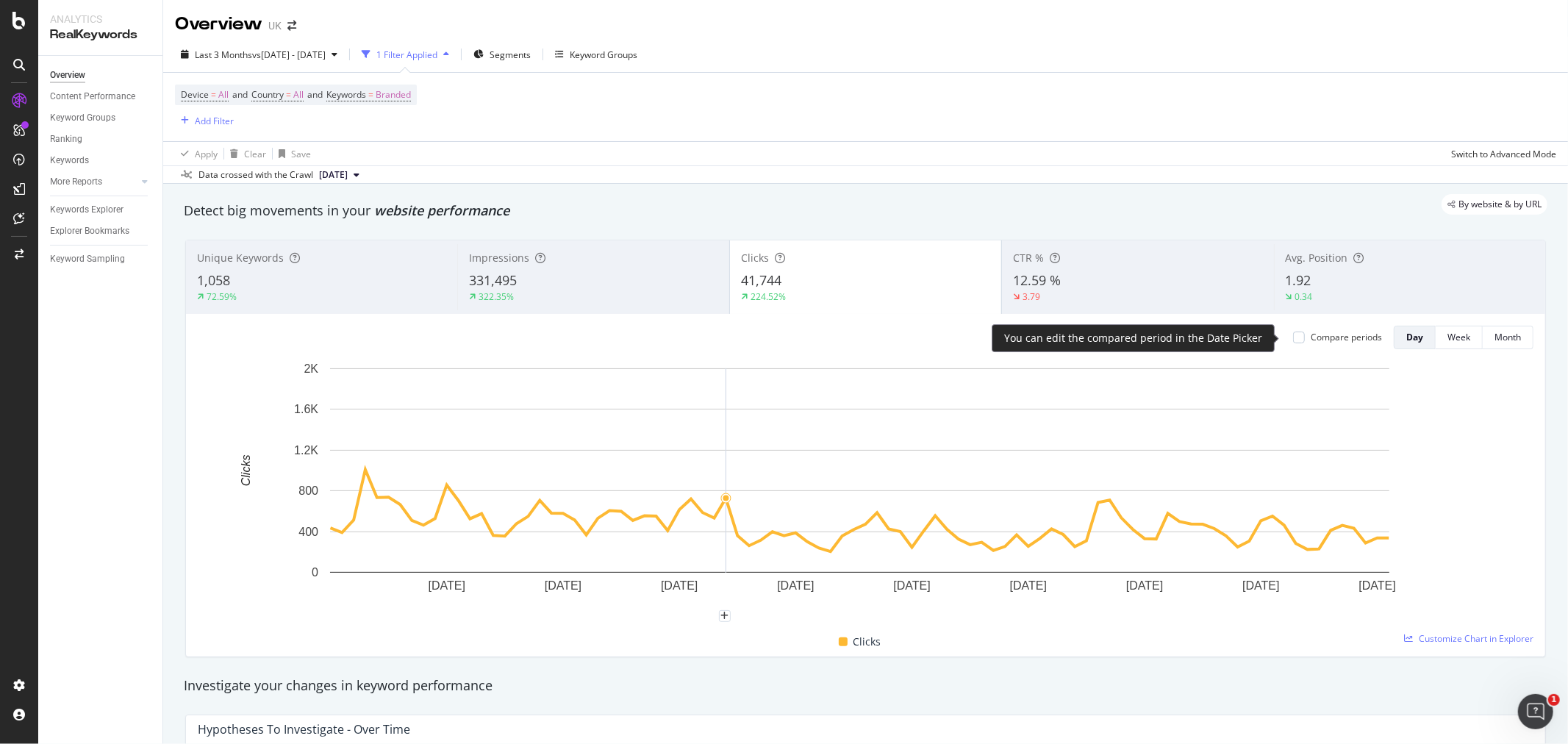
click at [1293, 341] on div "Compare periods" at bounding box center [1337, 336] width 89 height 13
click at [1293, 336] on div at bounding box center [1299, 337] width 12 height 12
click at [1296, 336] on icon at bounding box center [1299, 337] width 7 height 8
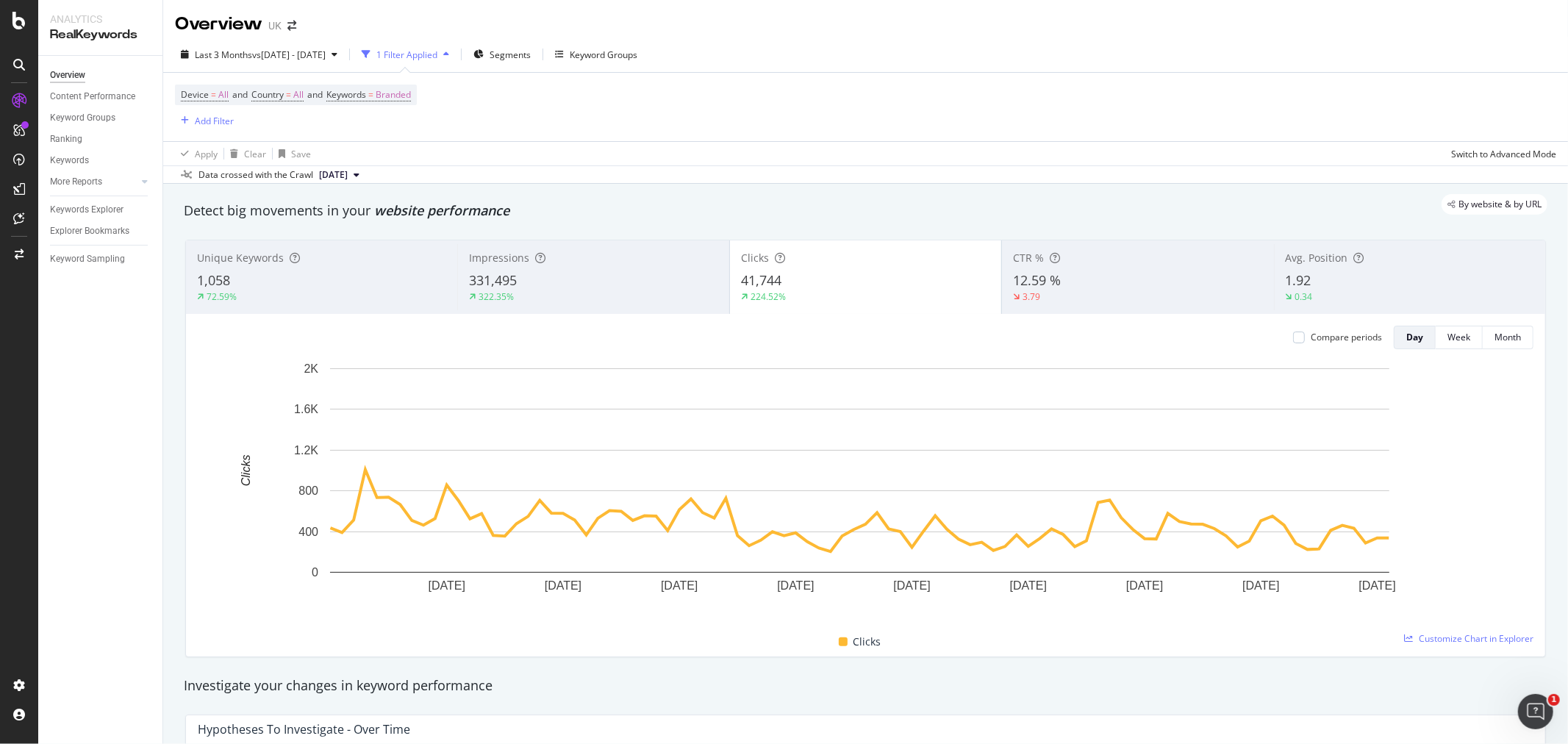
click at [1164, 65] on div "Last 3 Months vs 2024 Jul. 1st - Jul. 31st 1 Filter Applied Segments Keyword Gr…" at bounding box center [866, 58] width 1405 height 29
